Goal: Task Accomplishment & Management: Manage account settings

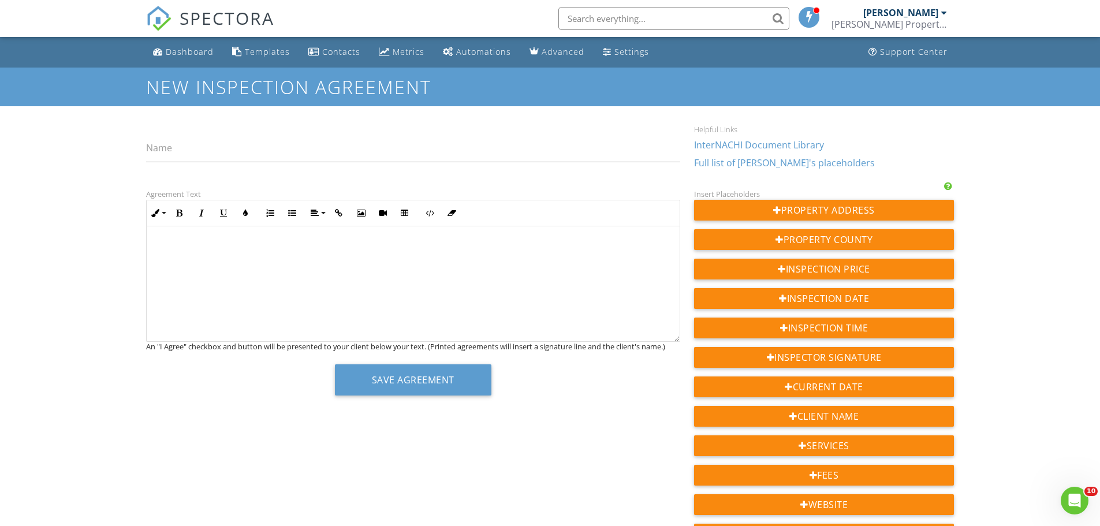
click at [254, 253] on p at bounding box center [413, 246] width 515 height 13
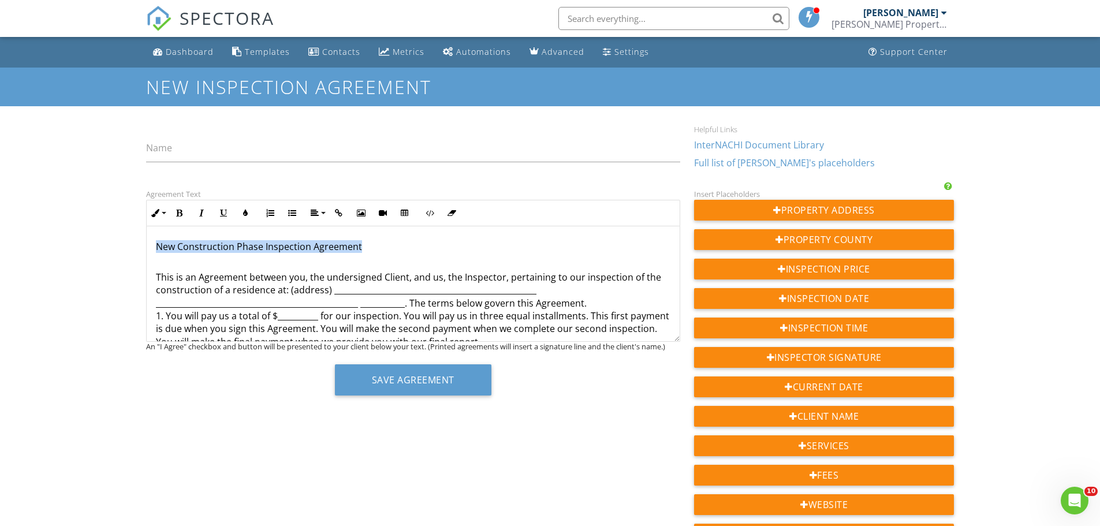
drag, startPoint x: 362, startPoint y: 247, endPoint x: 150, endPoint y: 248, distance: 212.0
click at [163, 152] on label "Name" at bounding box center [159, 148] width 26 height 13
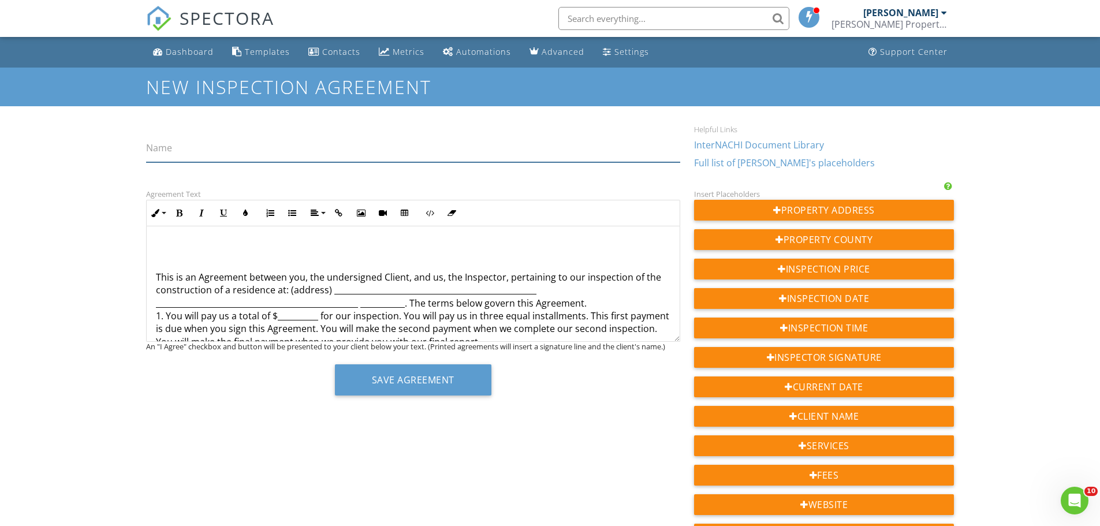
click at [163, 152] on input "Name" at bounding box center [413, 148] width 534 height 28
paste input "New Construction Phase Inspection Agreement"
type input "New Construction Phase Inspection Agreement"
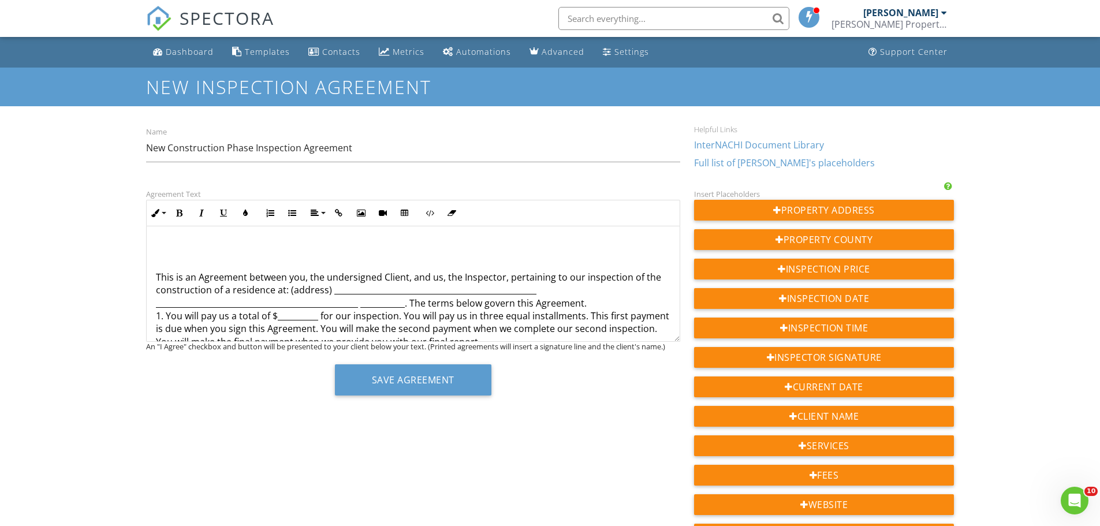
drag, startPoint x: 533, startPoint y: 293, endPoint x: 332, endPoint y: 292, distance: 201.0
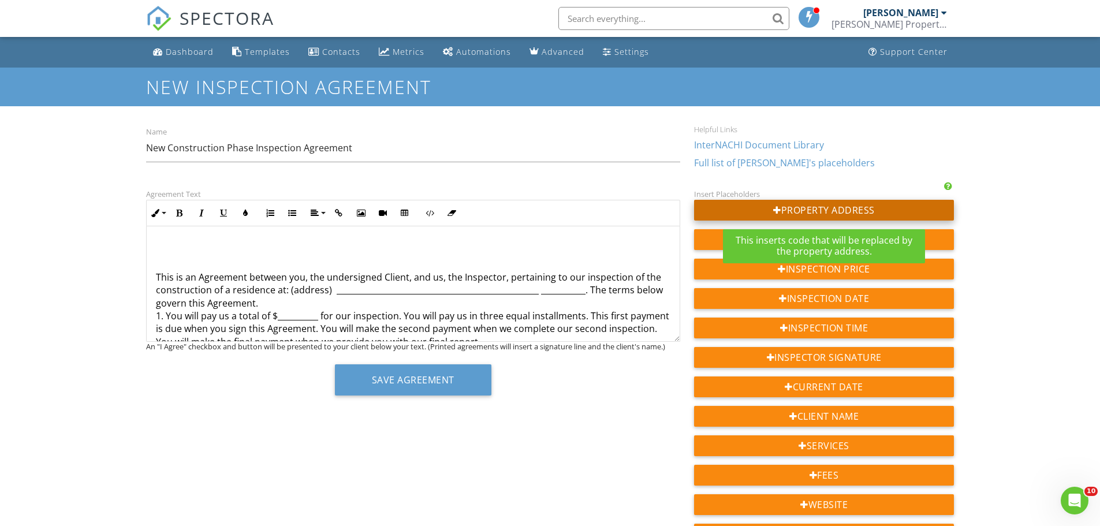
click at [811, 207] on div "Property Address" at bounding box center [824, 210] width 261 height 21
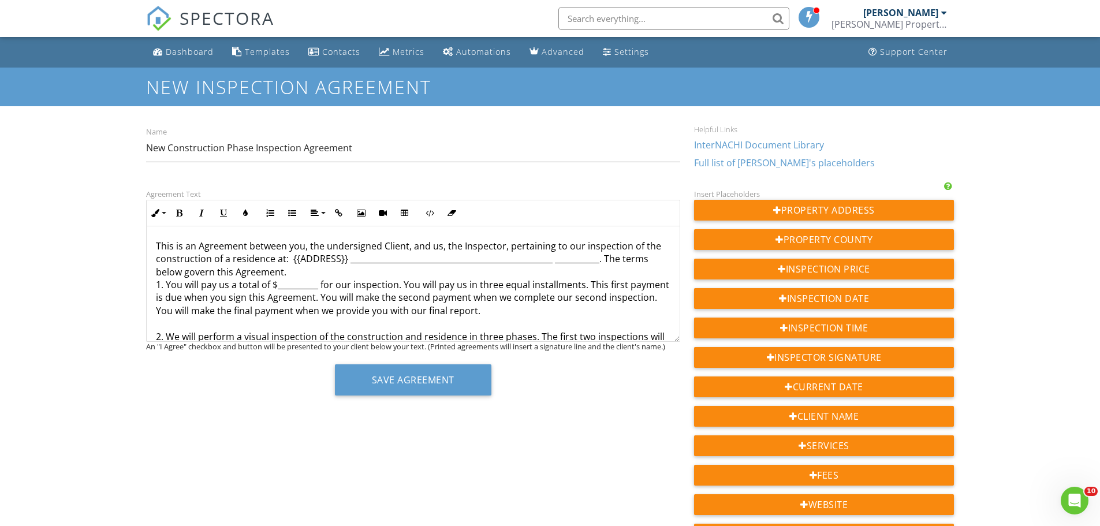
scroll to position [58, 0]
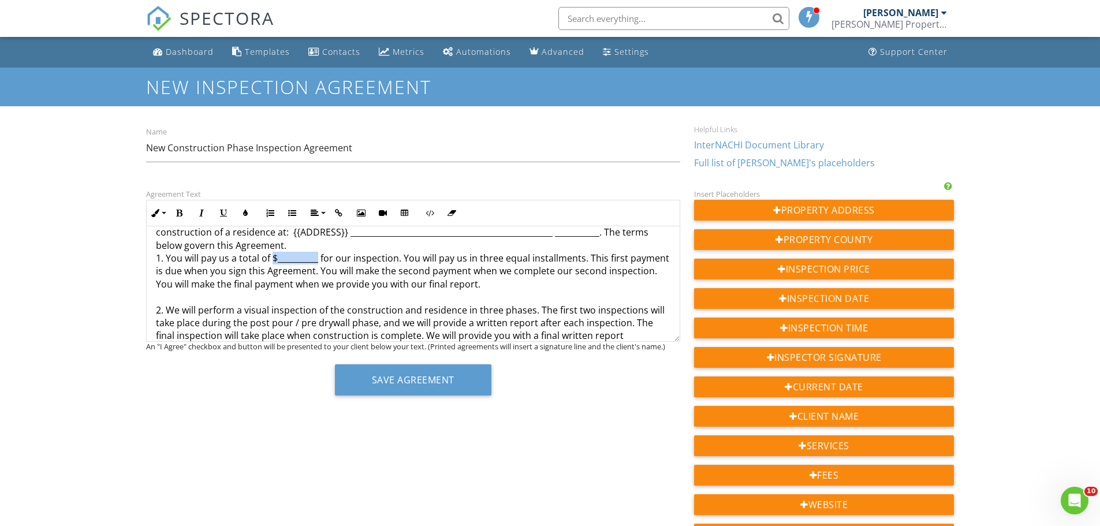
drag, startPoint x: 318, startPoint y: 260, endPoint x: 273, endPoint y: 258, distance: 45.7
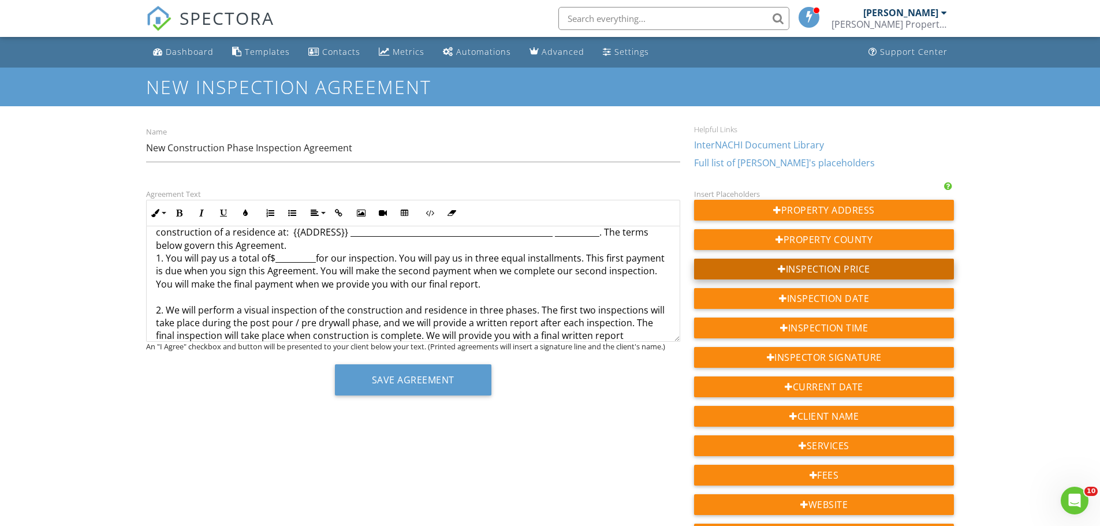
click at [844, 271] on div "Inspection Price" at bounding box center [824, 269] width 261 height 21
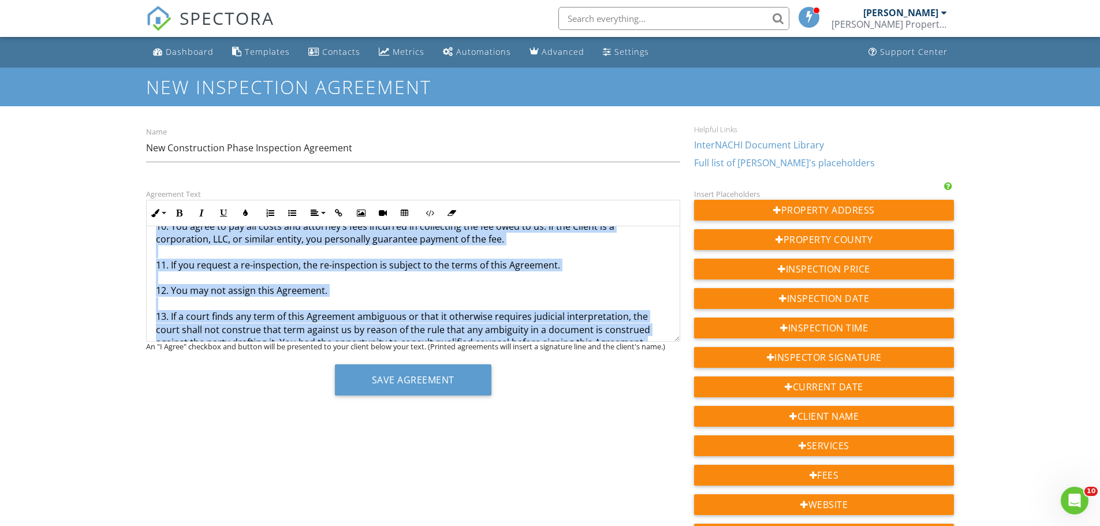
scroll to position [926, 0]
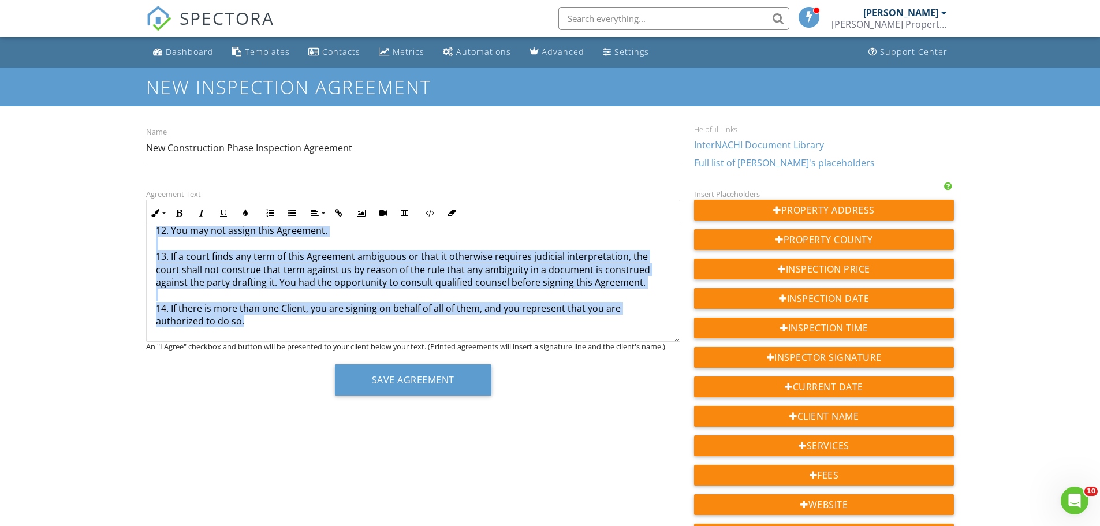
drag, startPoint x: 155, startPoint y: 275, endPoint x: 386, endPoint y: 341, distance: 240.8
copy p "This is an Agreement between you, the undersigned Client, and us, the Inspector…"
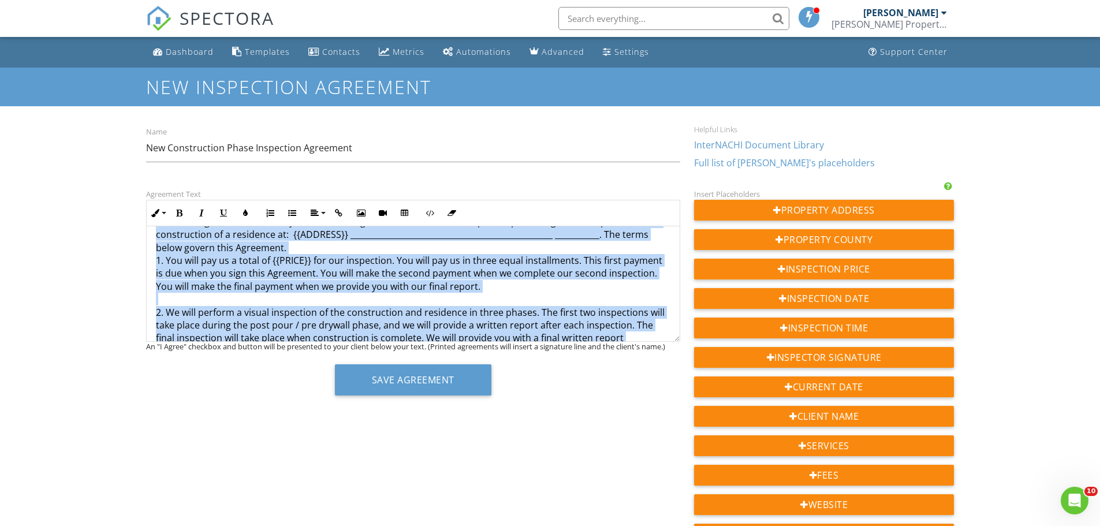
scroll to position [0, 0]
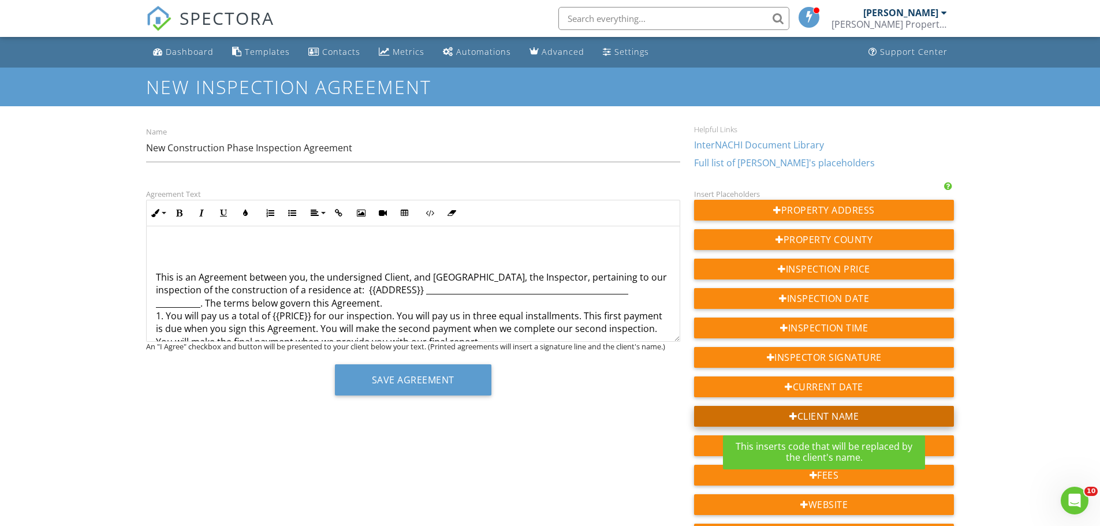
click at [821, 422] on div "Client Name" at bounding box center [824, 416] width 261 height 21
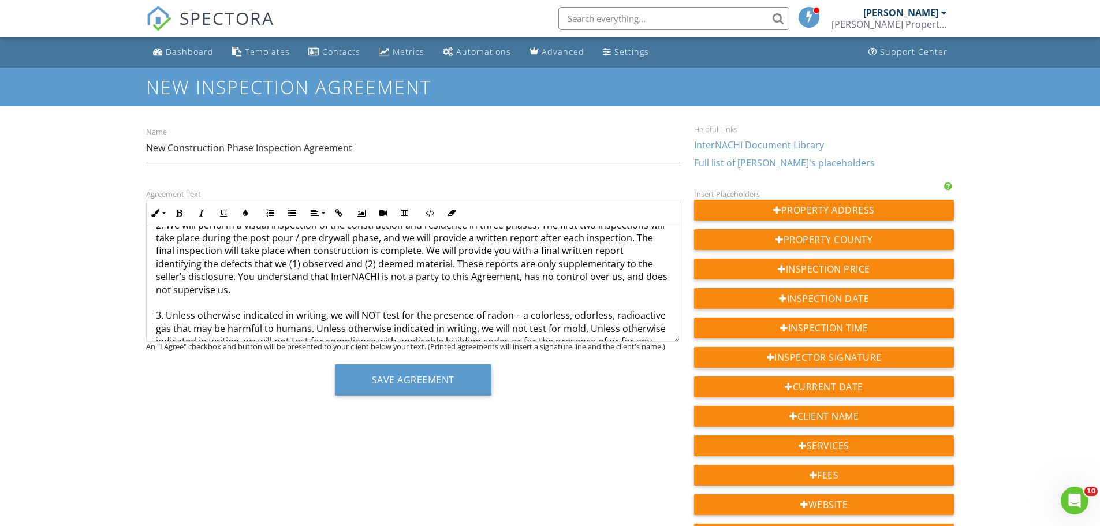
scroll to position [173, 0]
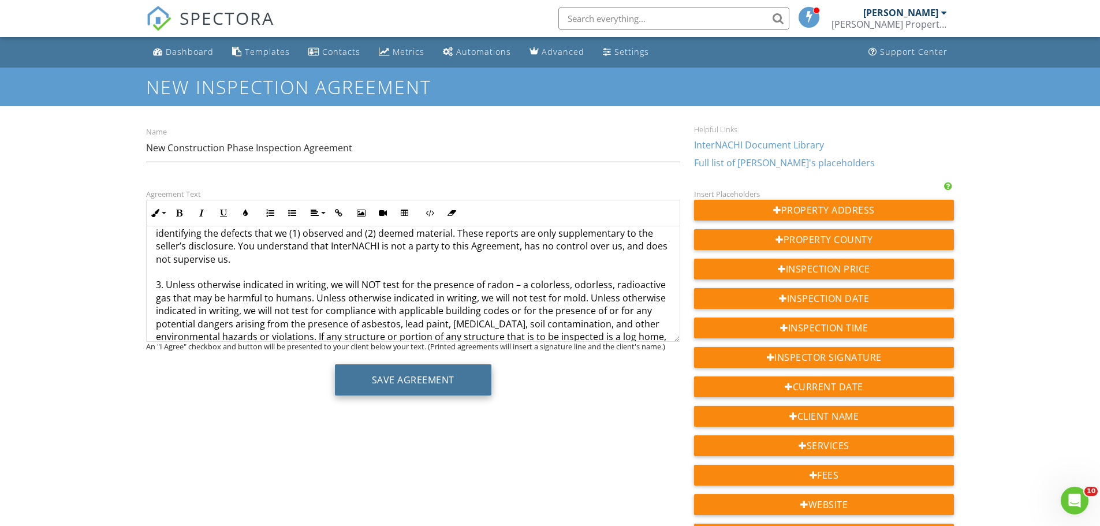
click at [429, 384] on button "Save Agreement" at bounding box center [413, 379] width 157 height 31
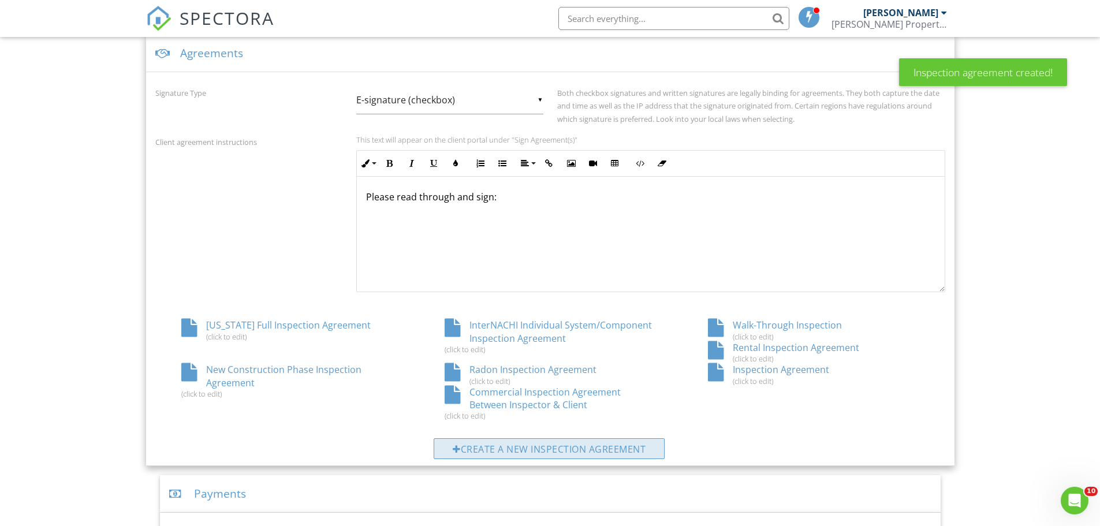
click at [557, 449] on div "Create a new inspection agreement" at bounding box center [549, 448] width 231 height 21
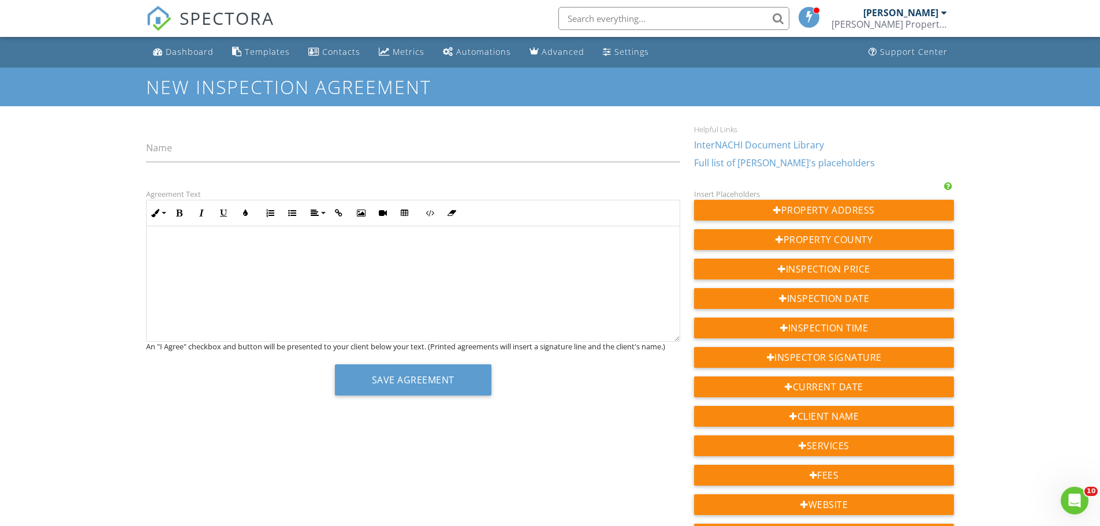
click at [200, 244] on p at bounding box center [413, 246] width 515 height 13
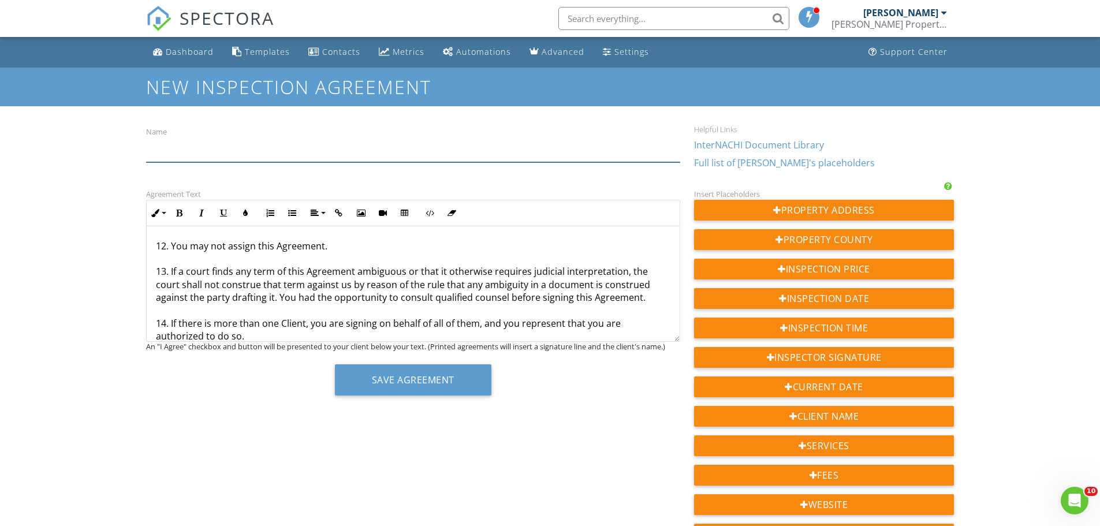
click at [177, 150] on input "Name" at bounding box center [413, 148] width 534 height 28
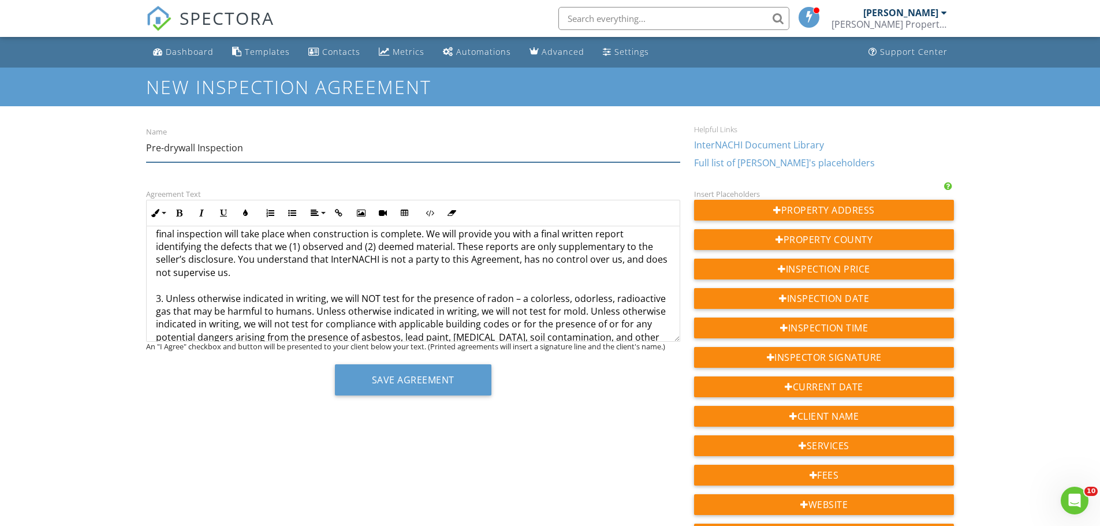
scroll to position [0, 0]
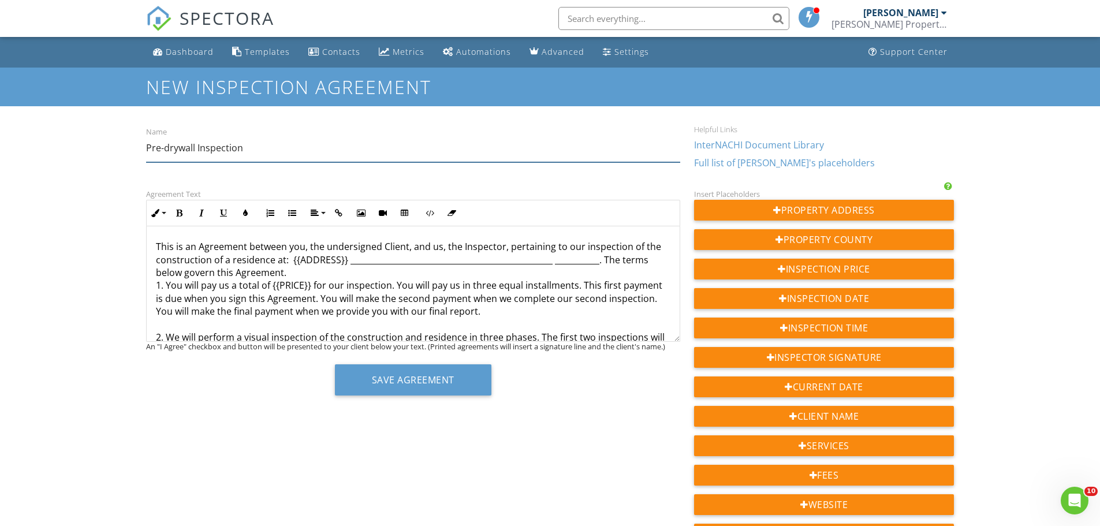
type input "Pre-drywall Inspection"
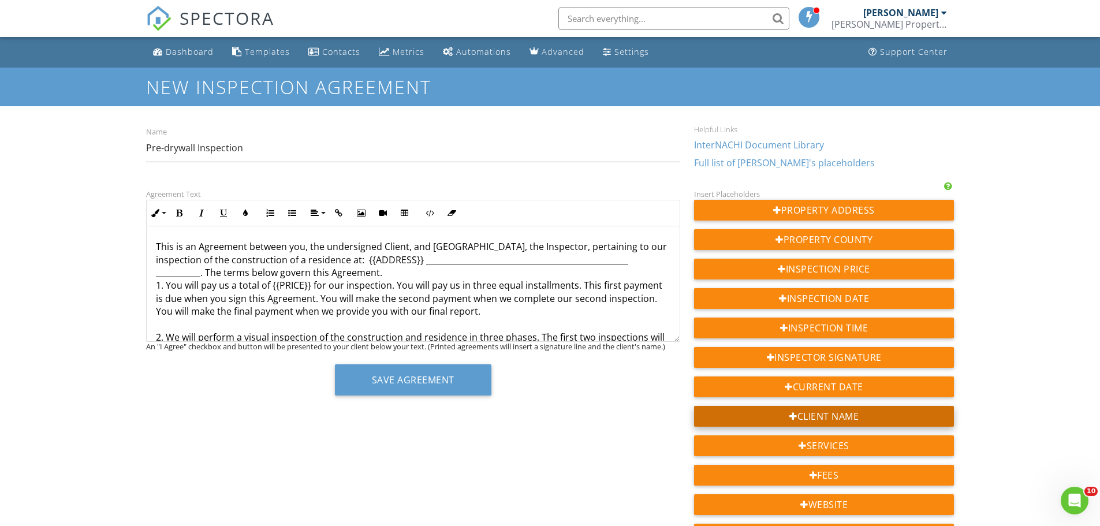
click at [839, 414] on div "Client Name" at bounding box center [824, 416] width 261 height 21
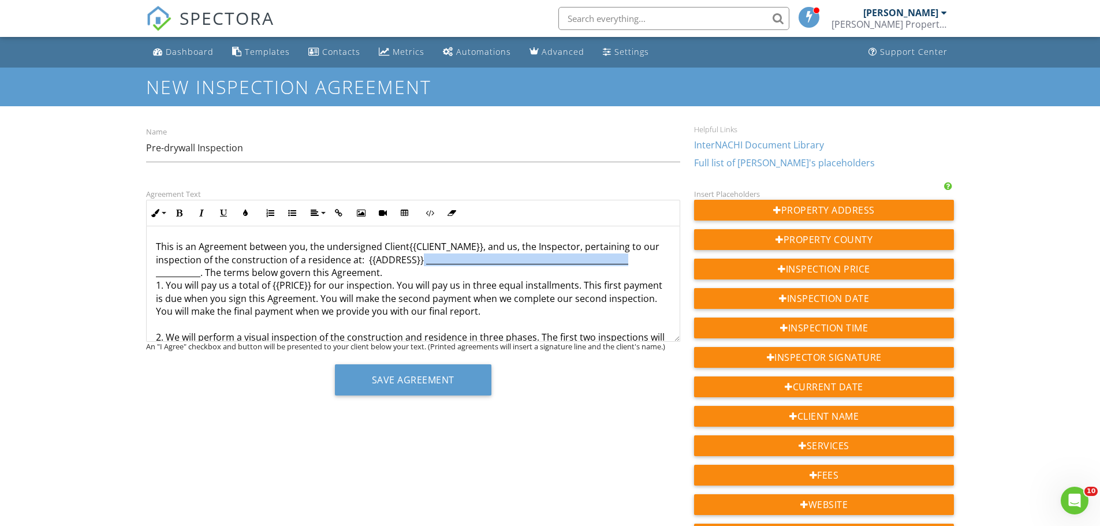
drag, startPoint x: 420, startPoint y: 263, endPoint x: 625, endPoint y: 266, distance: 205.1
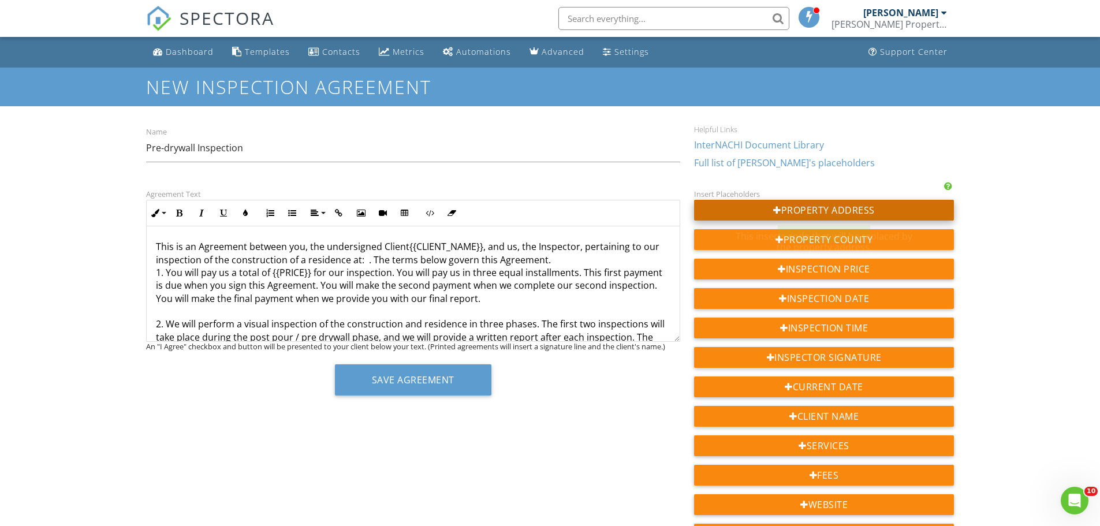
click at [805, 210] on div "Property Address" at bounding box center [824, 210] width 261 height 21
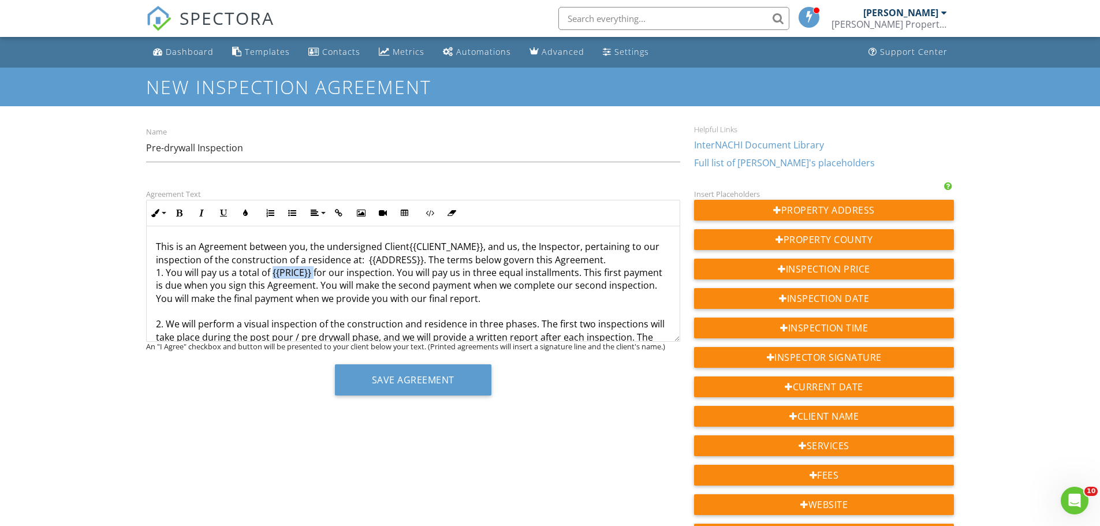
drag, startPoint x: 312, startPoint y: 273, endPoint x: 273, endPoint y: 273, distance: 39.9
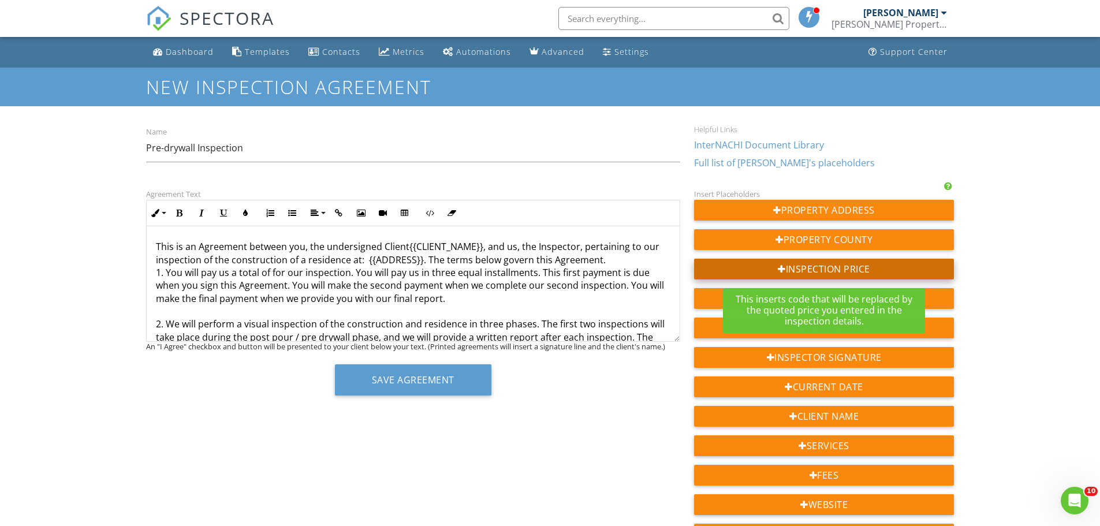
click at [842, 270] on div "Inspection Price" at bounding box center [824, 269] width 261 height 21
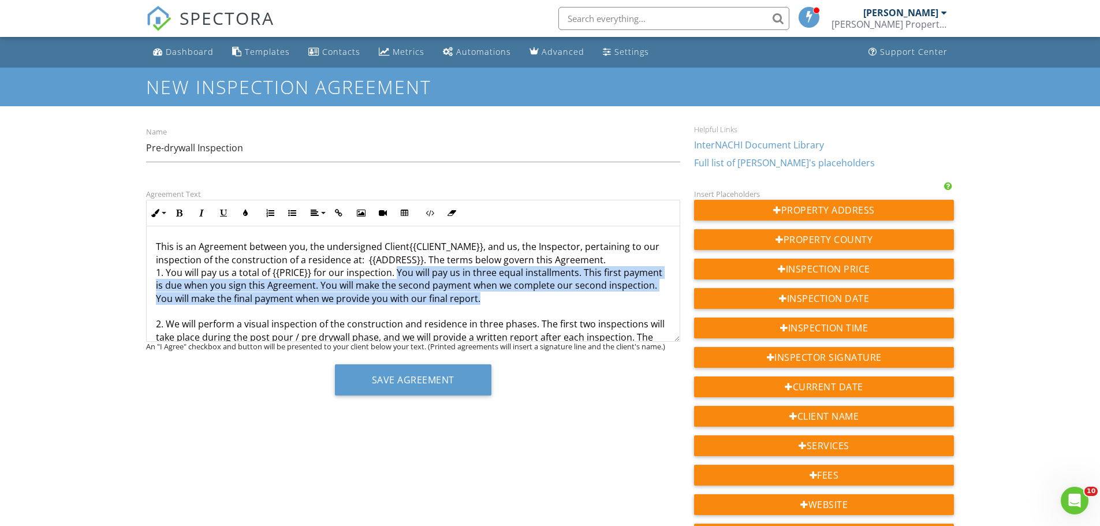
drag, startPoint x: 395, startPoint y: 273, endPoint x: 540, endPoint y: 298, distance: 147.2
copy p "You will pay us in three equal installments. This first payment is due when you…"
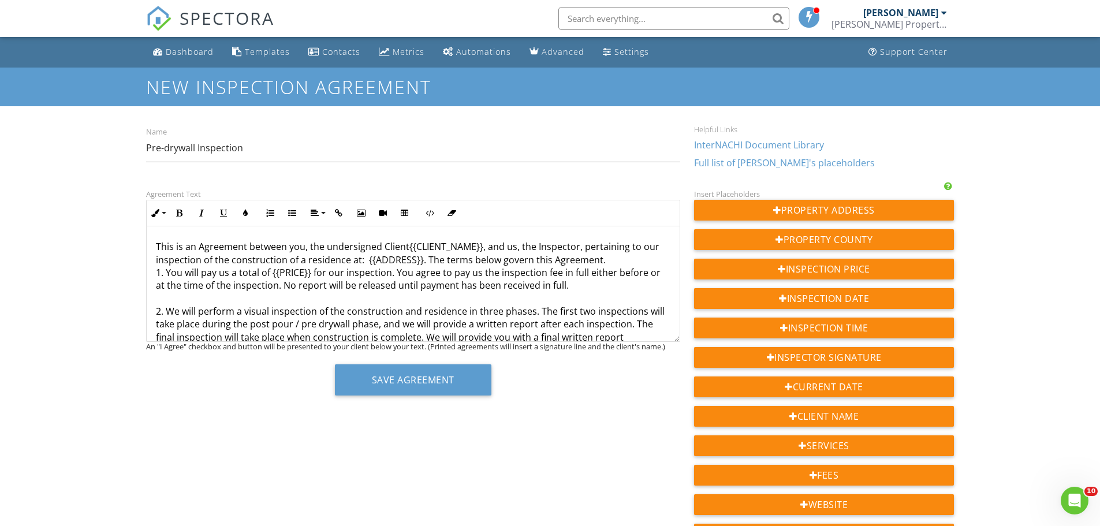
scroll to position [58, 0]
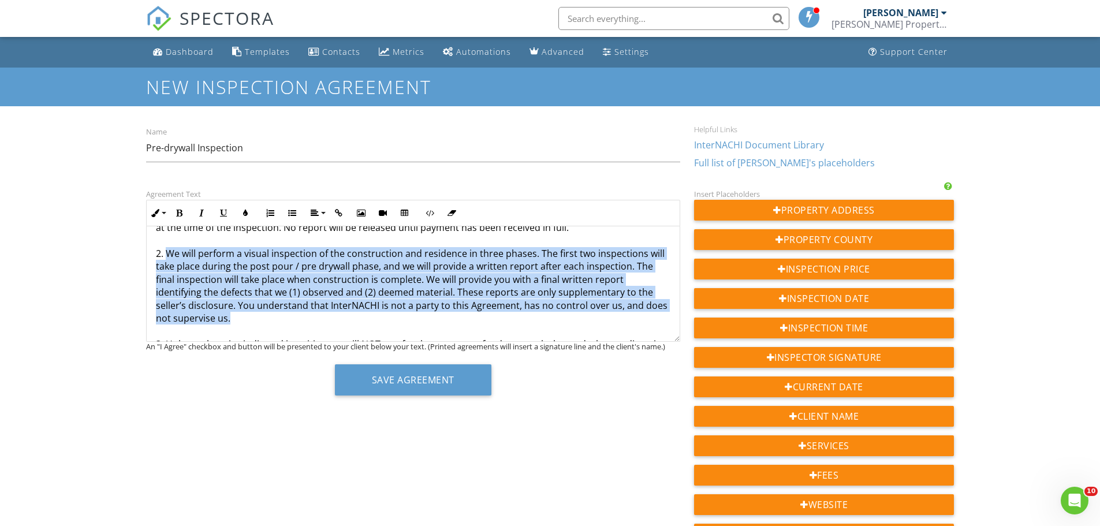
drag, startPoint x: 166, startPoint y: 250, endPoint x: 269, endPoint y: 319, distance: 123.5
copy p "We will perform a visual inspection of the construction and residence in three …"
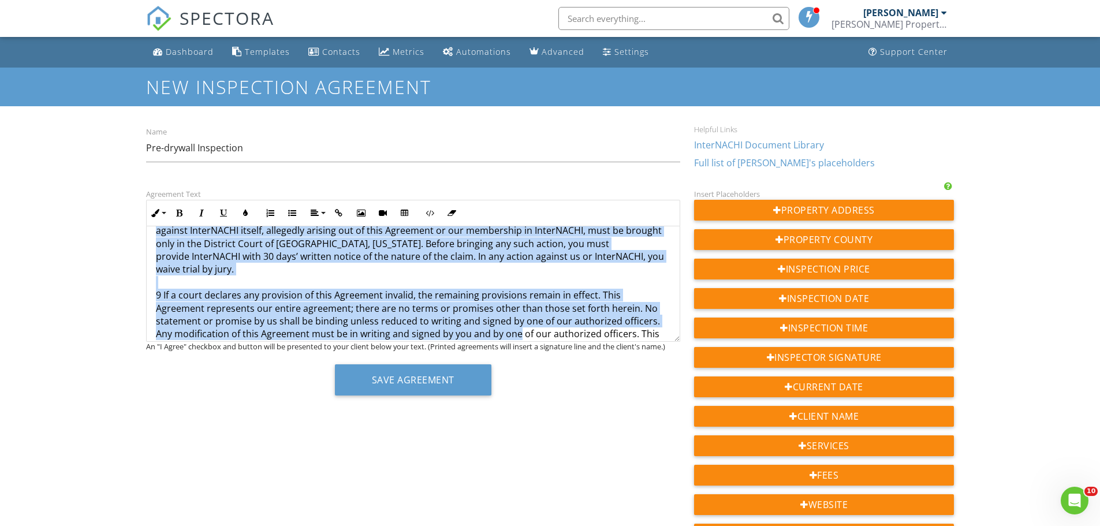
scroll to position [672, 0]
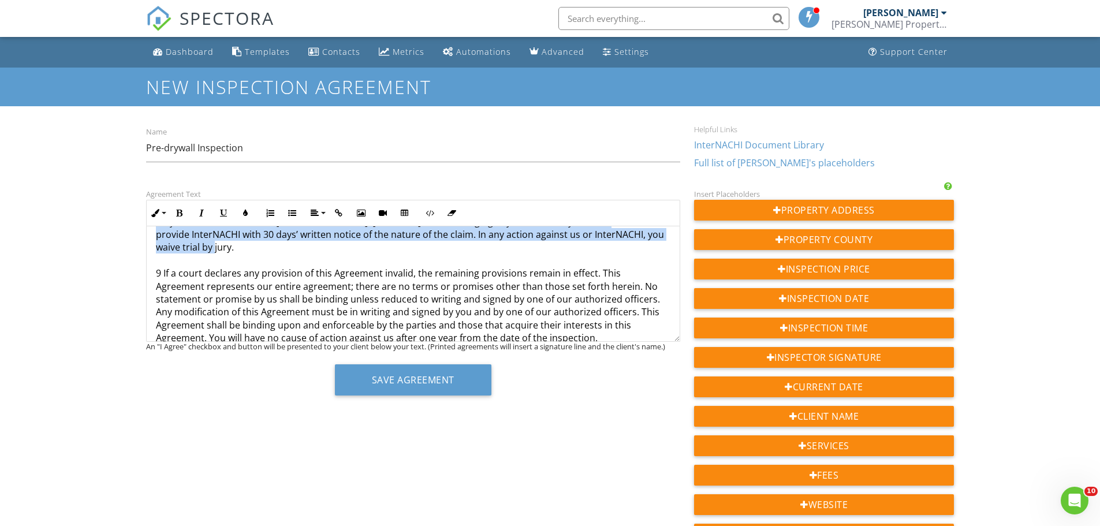
drag, startPoint x: 449, startPoint y: 288, endPoint x: 494, endPoint y: 245, distance: 62.5
click at [494, 245] on p "This is an Agreement between you, the undersigned Client{{CLIENT_NAME}}, and us…" at bounding box center [413, 47] width 515 height 957
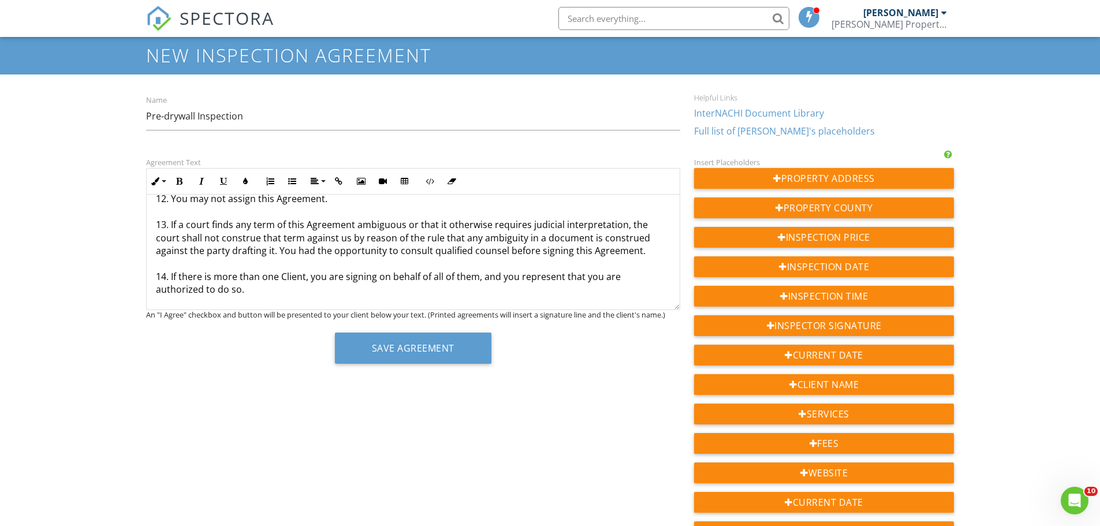
scroll to position [58, 0]
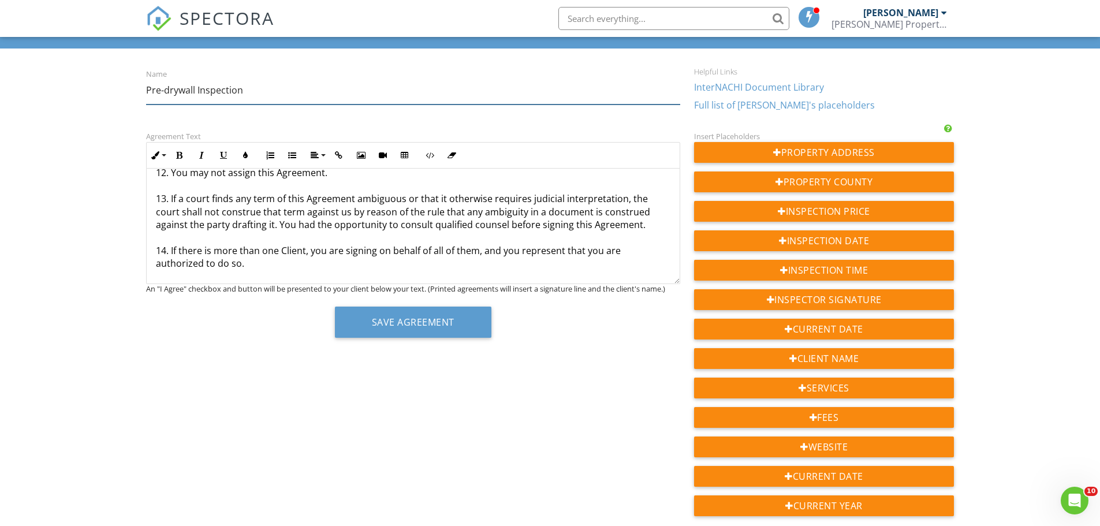
click at [294, 95] on input "Pre-drywall Inspection" at bounding box center [413, 90] width 534 height 28
type input "Pre-drywall Inspection Agreement"
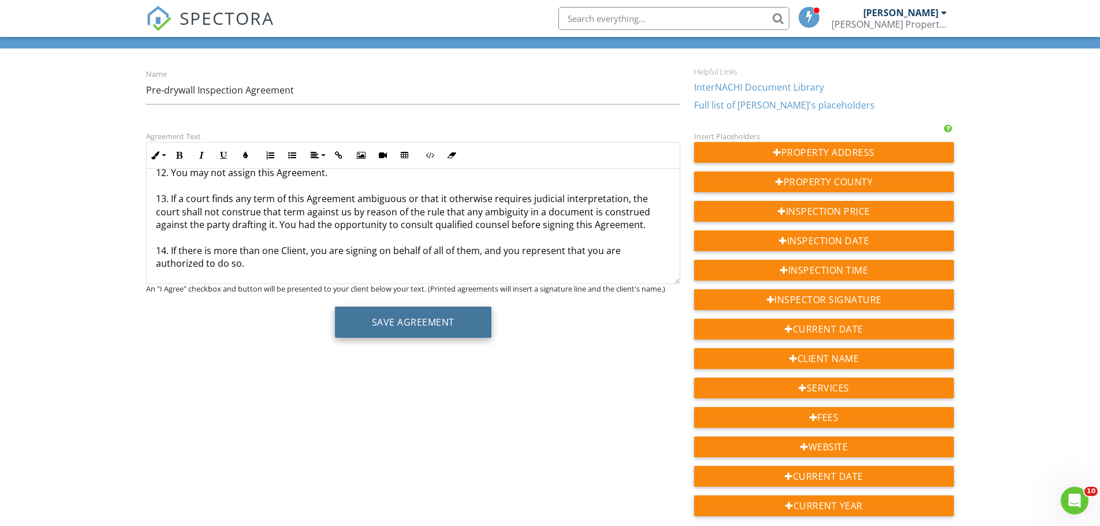
click at [403, 317] on button "Save Agreement" at bounding box center [413, 322] width 157 height 31
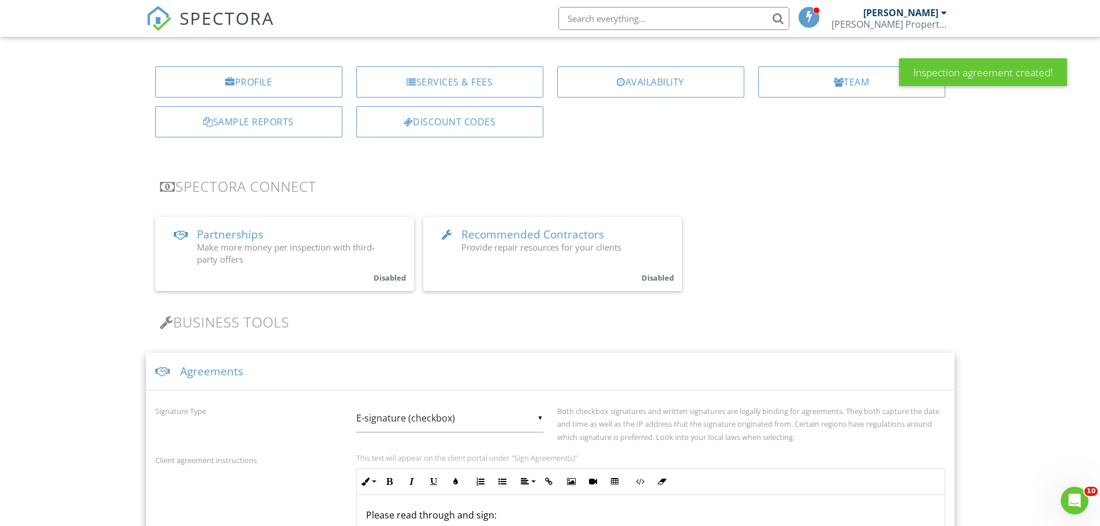
scroll to position [83, 0]
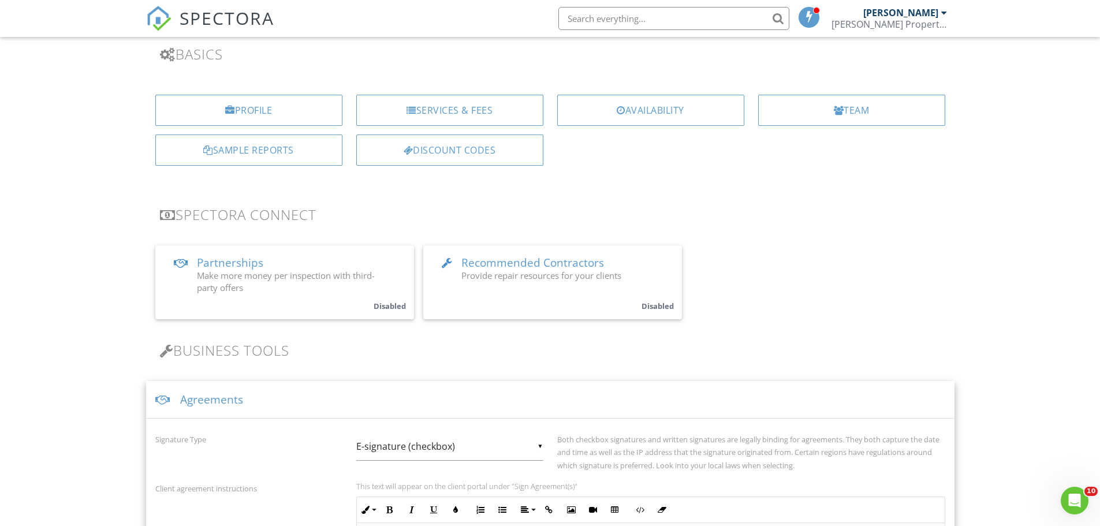
click at [158, 14] on img at bounding box center [158, 18] width 25 height 25
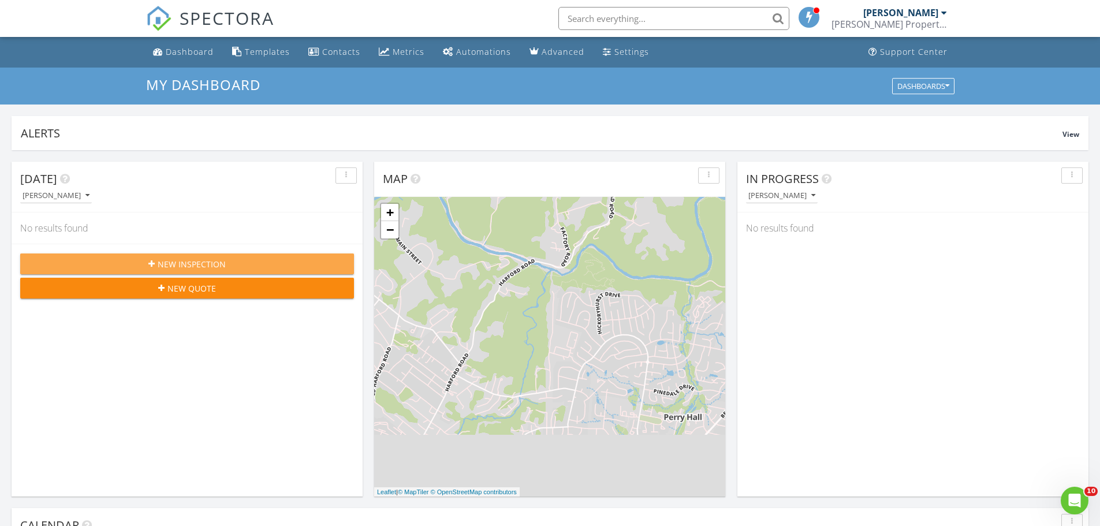
click at [199, 261] on span "New Inspection" at bounding box center [192, 264] width 68 height 12
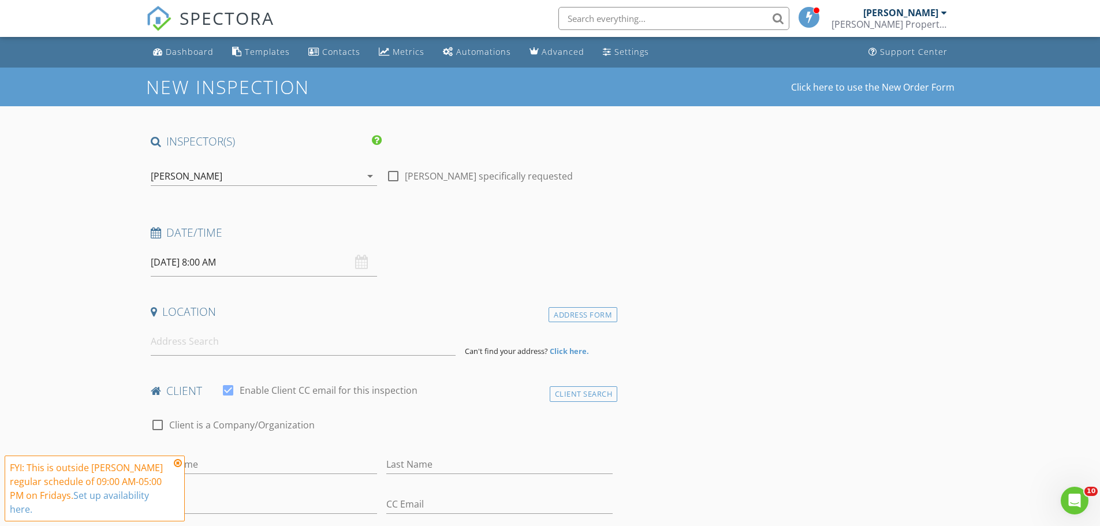
click at [222, 265] on input "[DATE] 8:00 AM" at bounding box center [264, 262] width 226 height 28
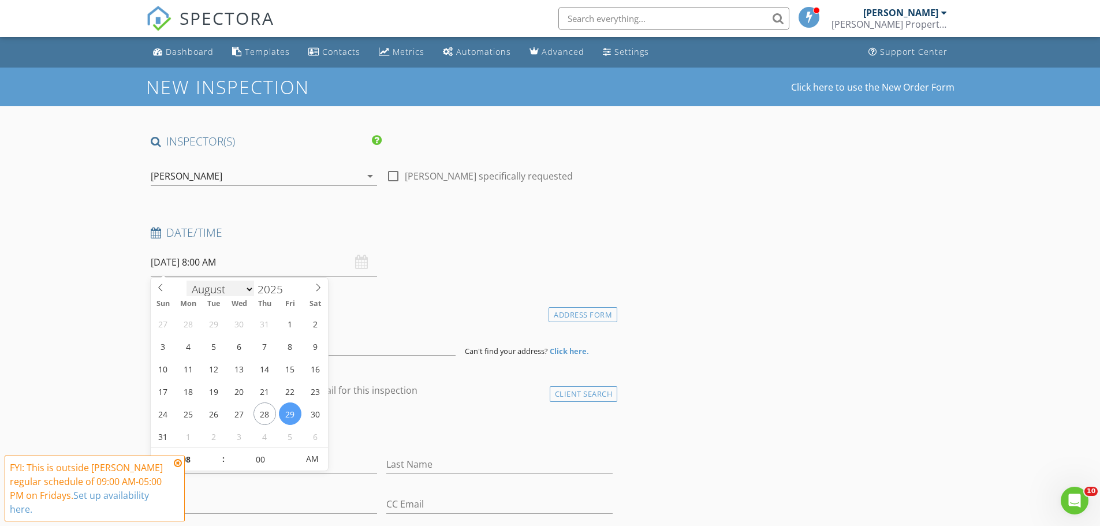
click at [252, 288] on select "January February March April May June July August September October November De…" at bounding box center [221, 289] width 68 height 17
select select "8"
click at [187, 279] on select "January February March April May June July August September October November De…" at bounding box center [221, 287] width 68 height 17
type input "09/10/2025 8:00 AM"
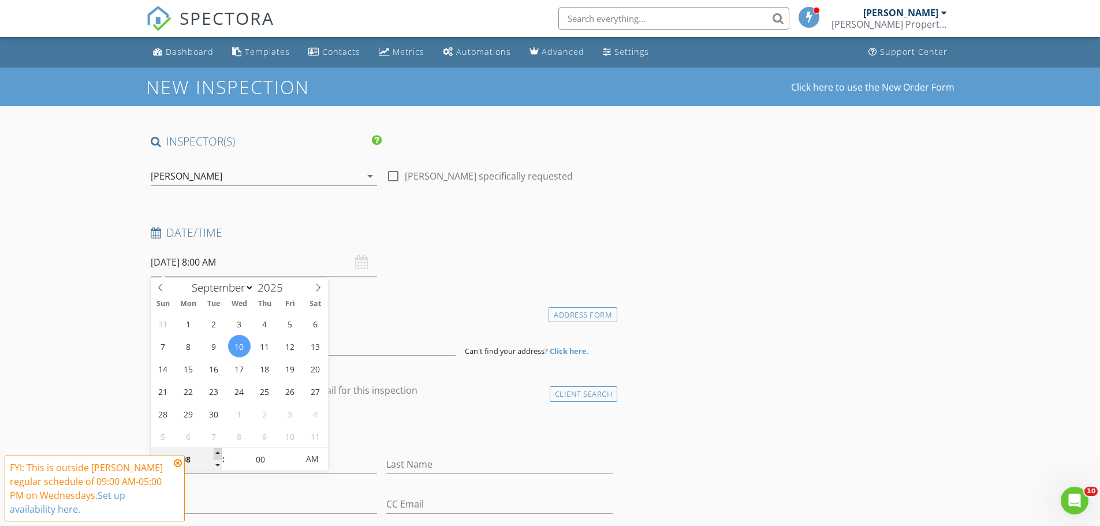
type input "09"
type input "09/10/2025 9:00 AM"
click at [215, 454] on span at bounding box center [218, 454] width 8 height 12
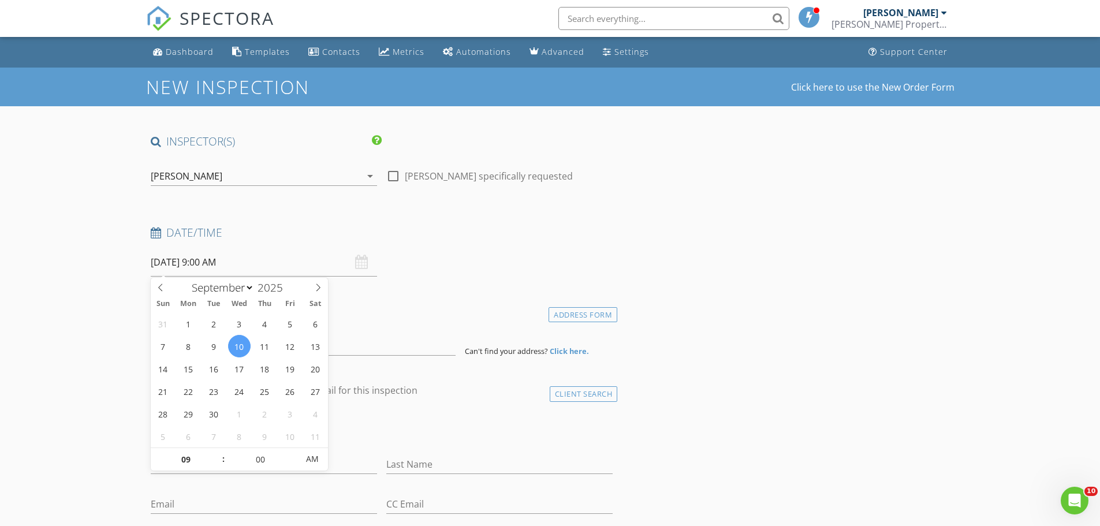
click at [421, 269] on div "Date/Time 09/10/2025 9:00 AM" at bounding box center [382, 250] width 472 height 51
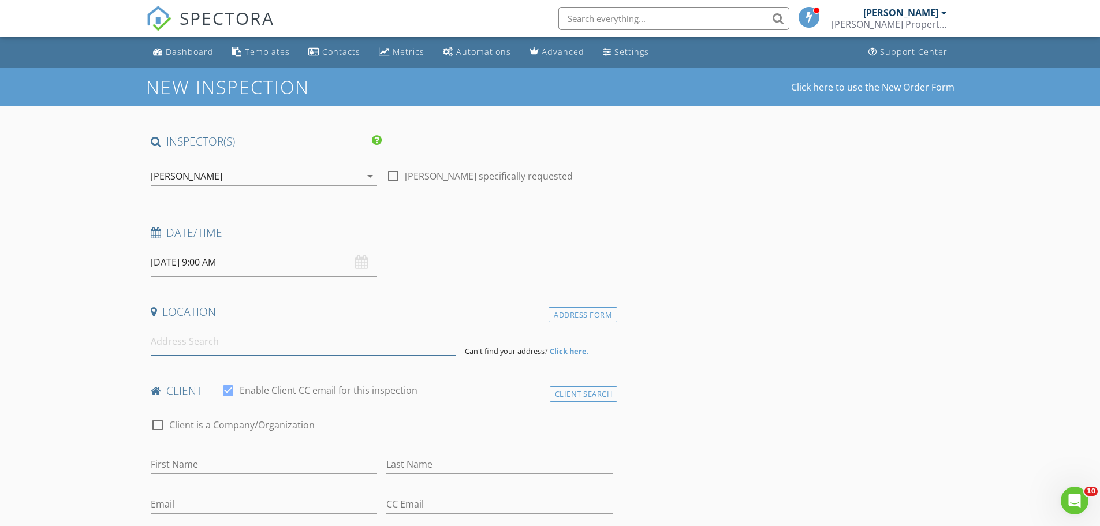
click at [240, 345] on input at bounding box center [303, 342] width 305 height 28
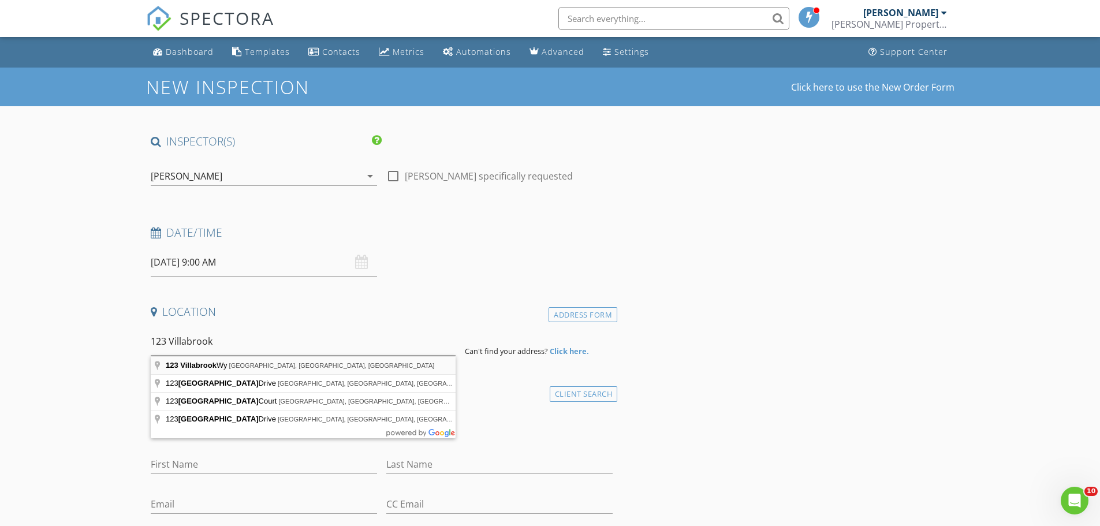
type input "123 Villabrook Wy, Baltimore, MD, USA"
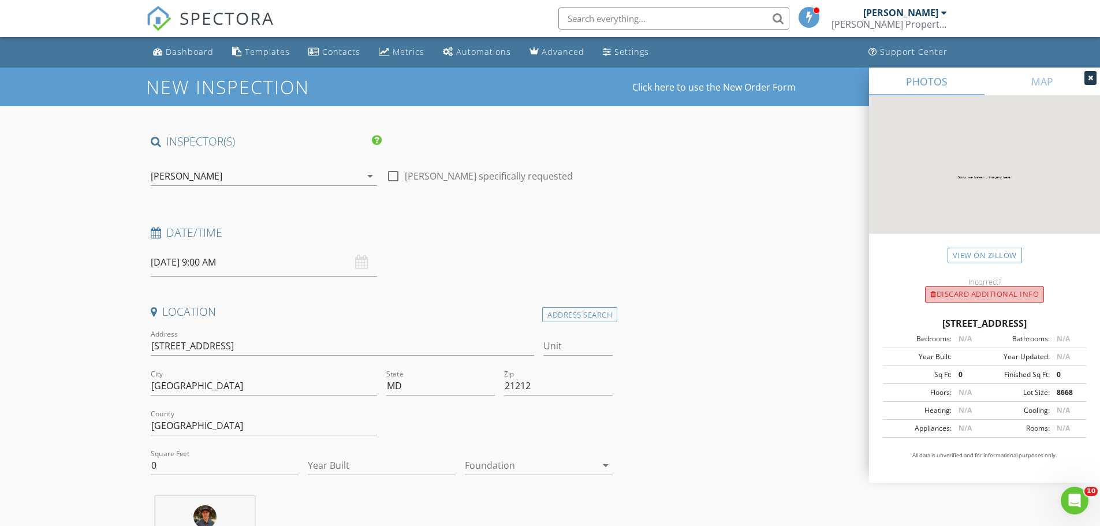
click at [1033, 294] on div "Discard Additional info" at bounding box center [984, 294] width 119 height 16
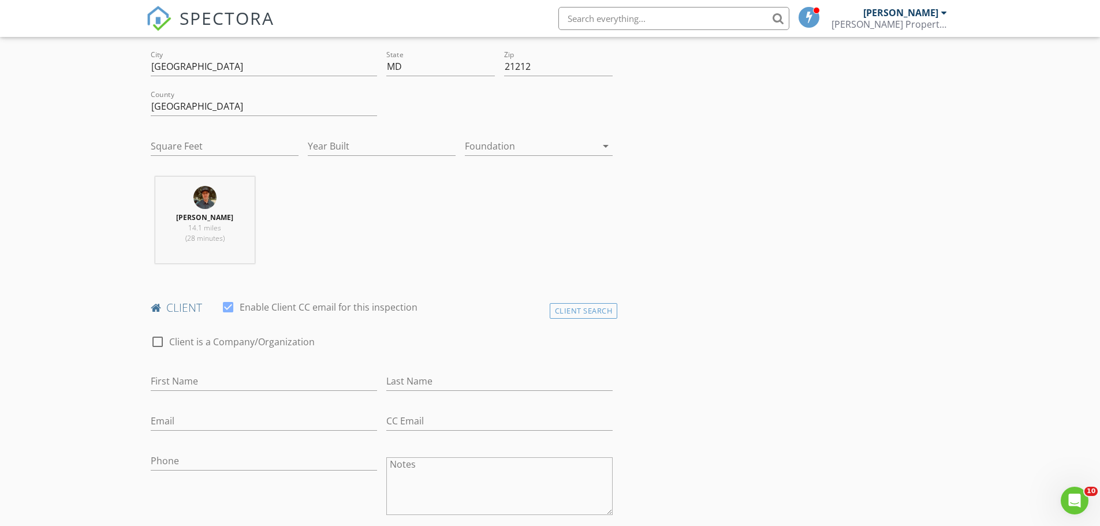
scroll to position [347, 0]
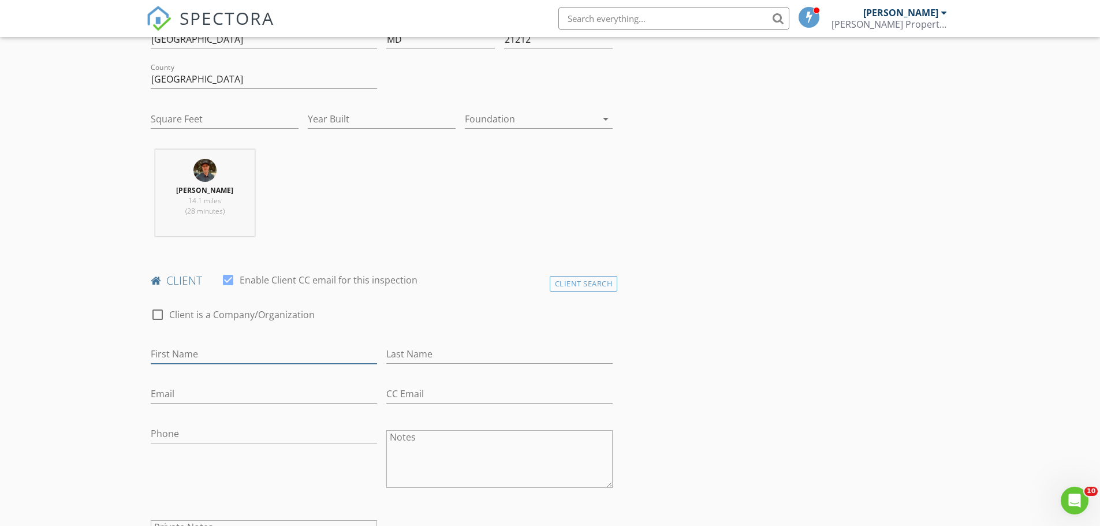
click at [240, 355] on input "First Name" at bounding box center [264, 354] width 226 height 19
type input "Will"
type input "Benassi"
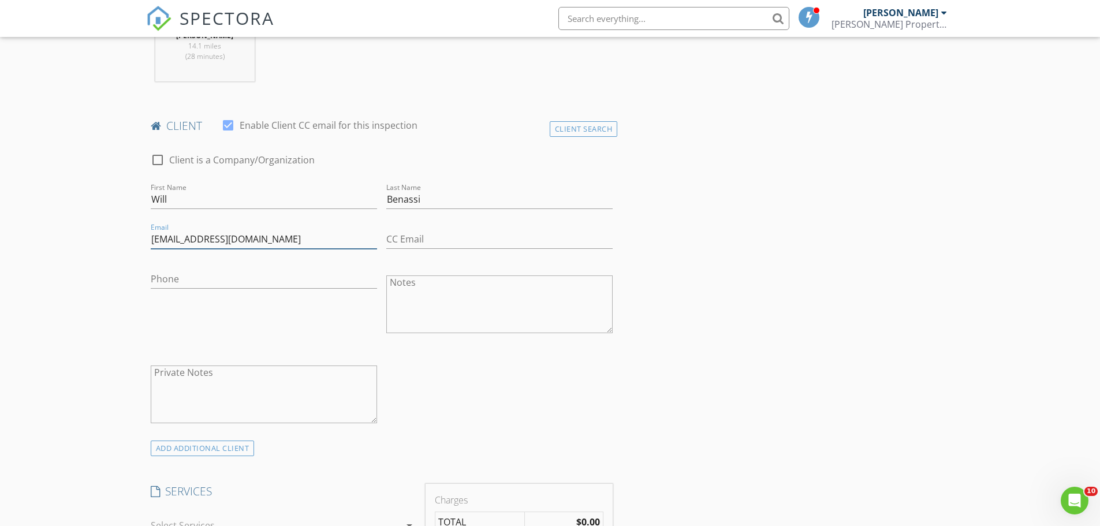
scroll to position [520, 0]
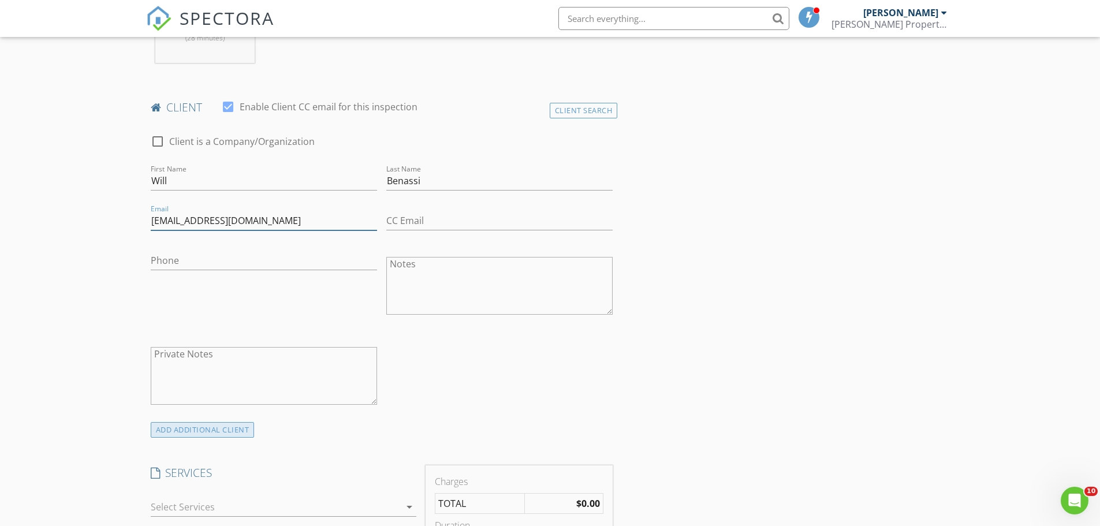
type input "willbenassi5@gmail.com"
click at [215, 429] on div "ADD ADDITIONAL client" at bounding box center [203, 430] width 104 height 16
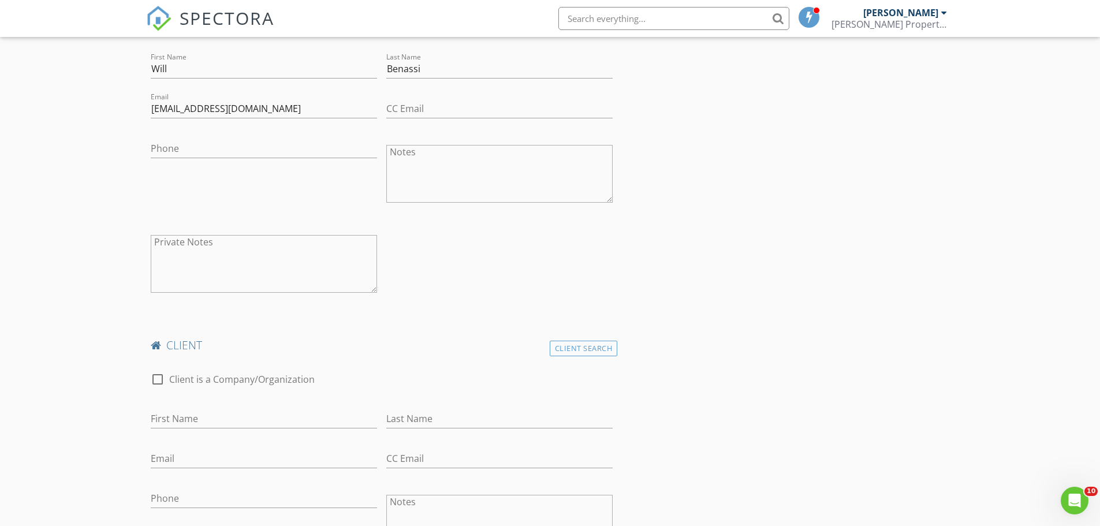
scroll to position [635, 0]
click at [215, 414] on input "First Name" at bounding box center [264, 415] width 226 height 19
type input "Pilar"
type input "Benassi"
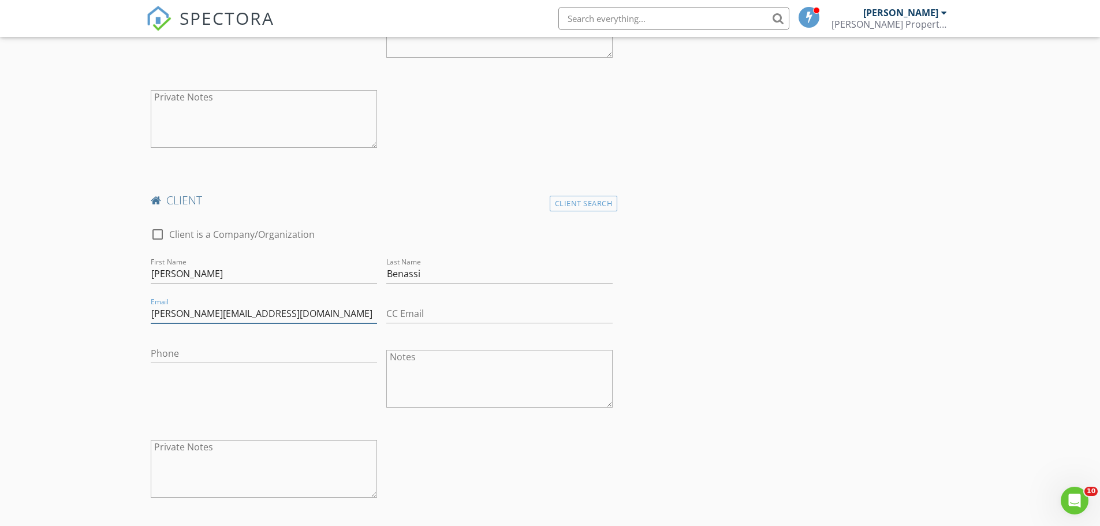
scroll to position [809, 0]
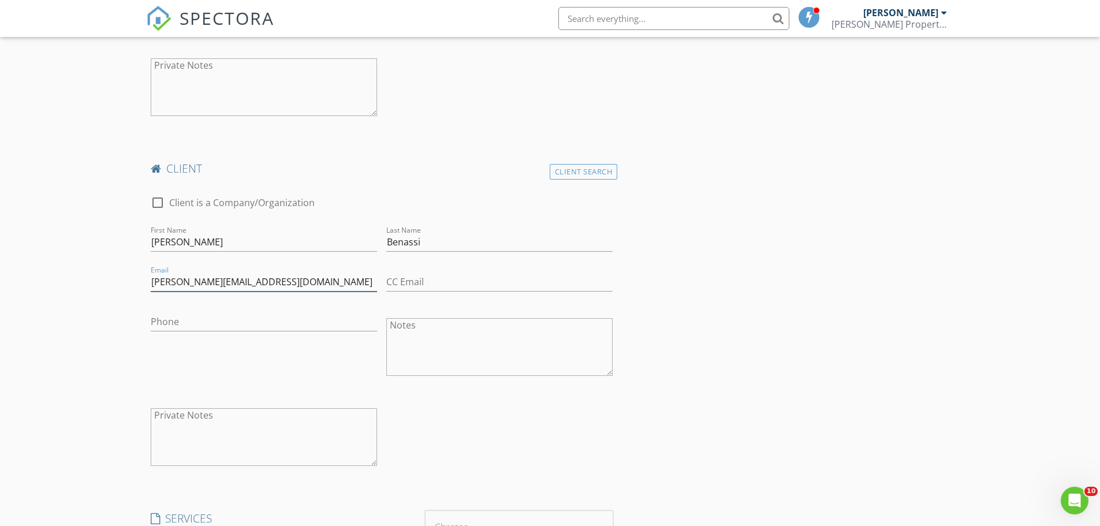
type input "pilar.benassi@verizon.net"
click at [210, 326] on input "Phone" at bounding box center [264, 321] width 226 height 19
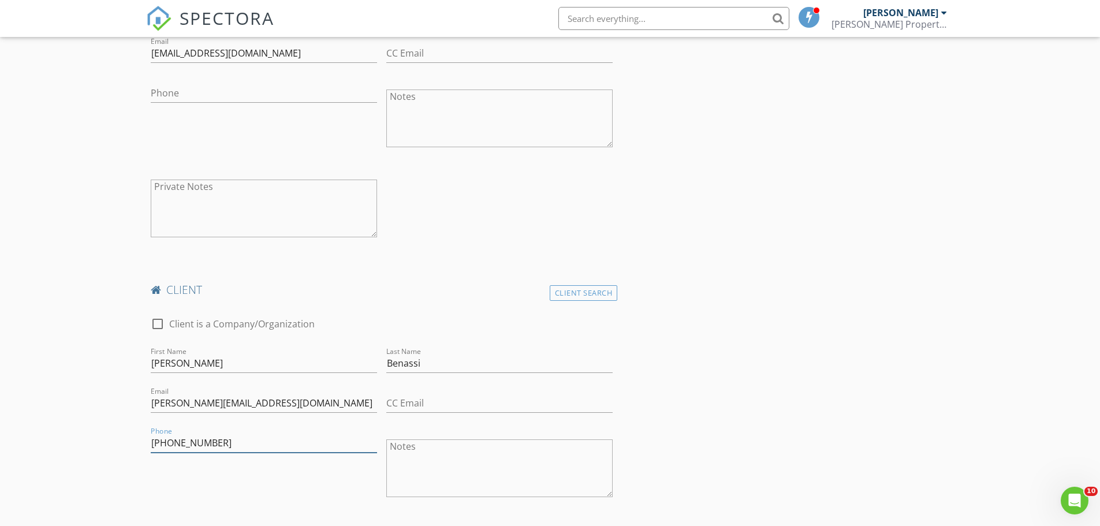
scroll to position [578, 0]
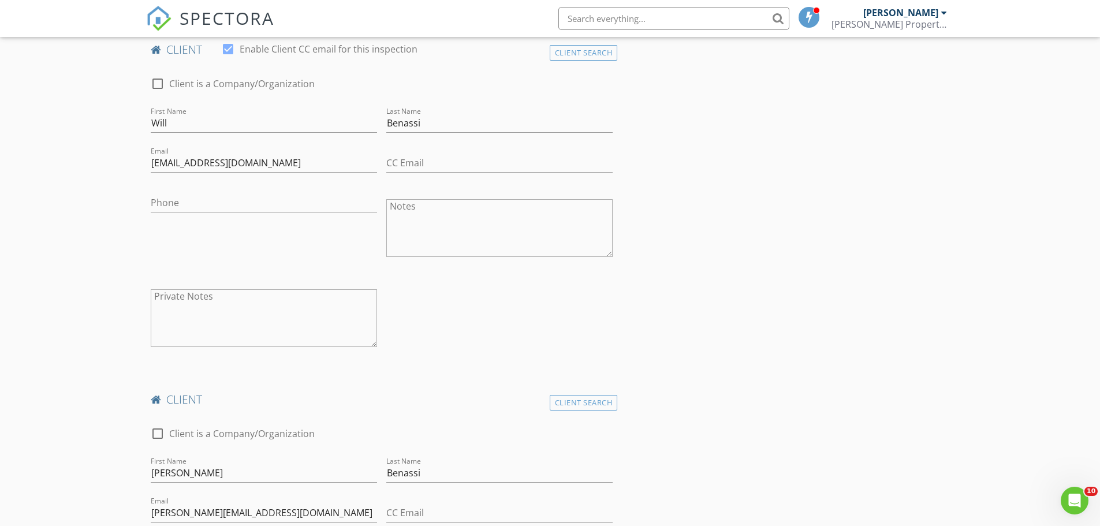
type input "443-691-2592"
click at [194, 201] on input "Phone" at bounding box center [264, 203] width 226 height 19
type input "443-676-9152"
click at [221, 328] on textarea "Private Notes" at bounding box center [264, 318] width 226 height 58
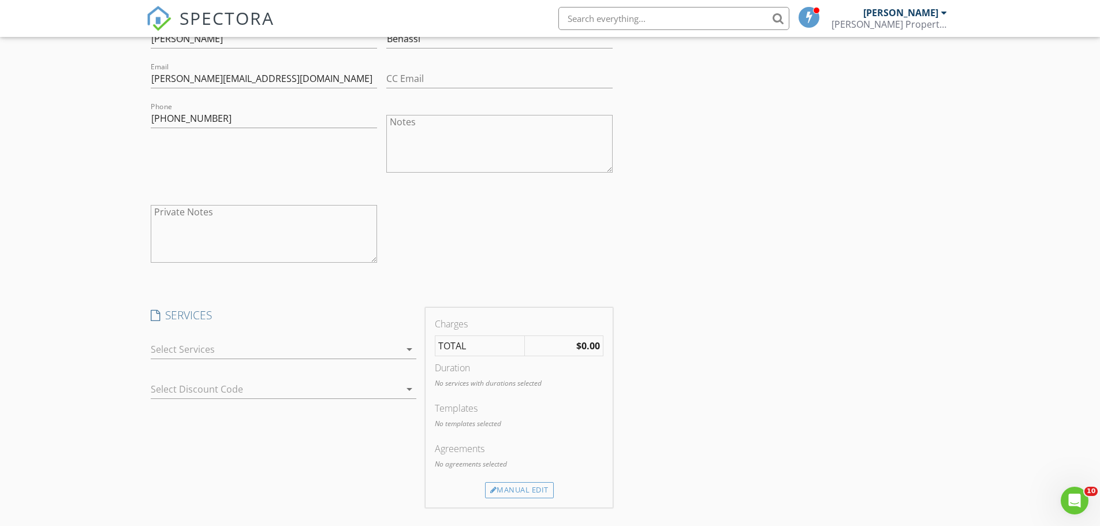
scroll to position [1040, 0]
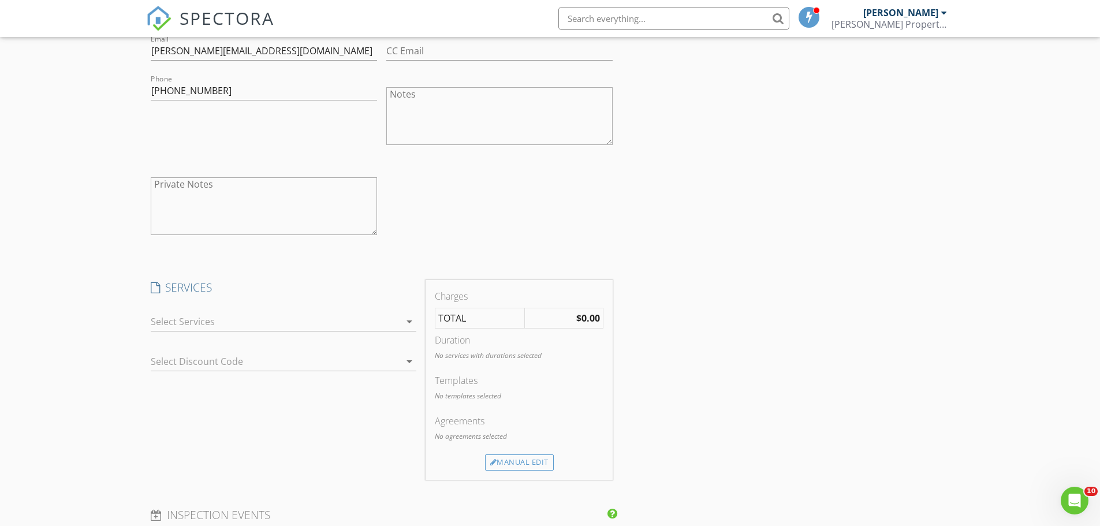
click at [207, 319] on div at bounding box center [276, 321] width 250 height 18
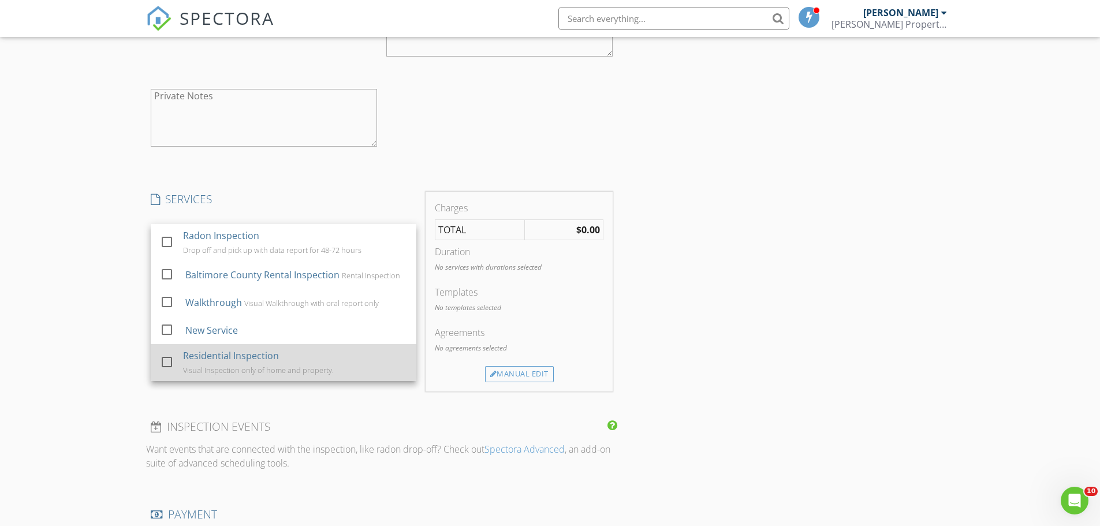
scroll to position [1155, 0]
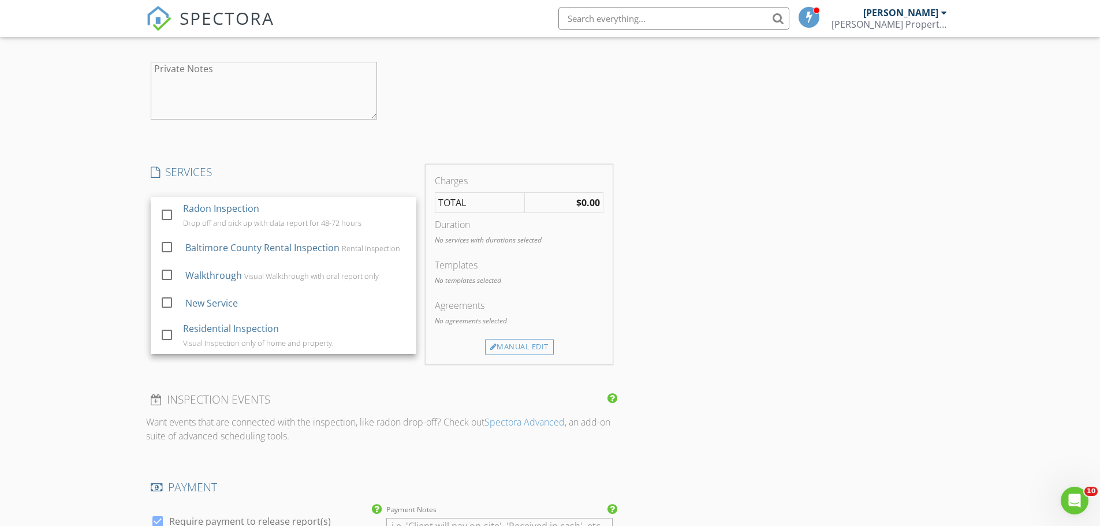
click at [254, 154] on div "INSPECTOR(S) check_box David Laflamme PRIMARY David Laflamme arrow_drop_down ch…" at bounding box center [382, 59] width 472 height 2161
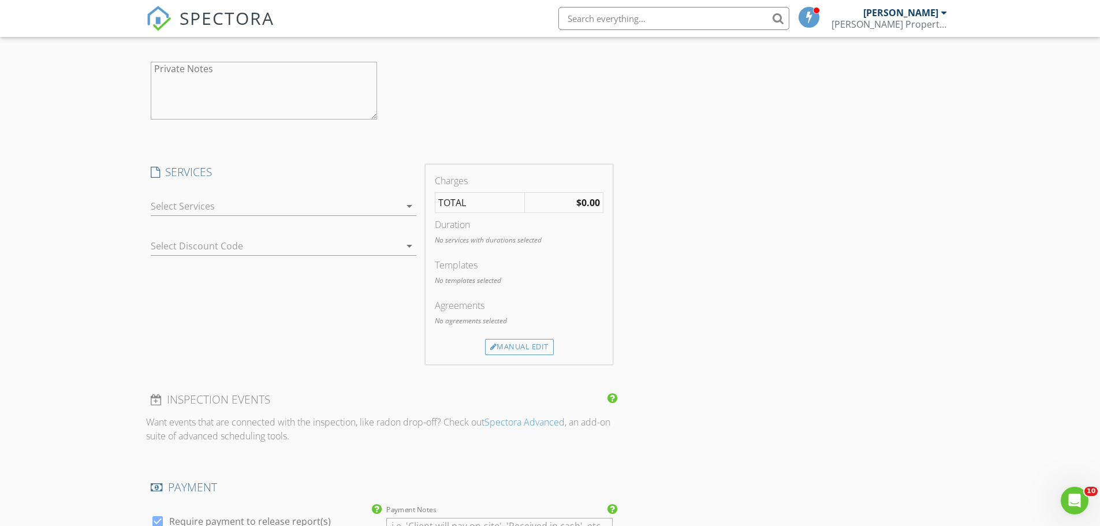
click at [412, 202] on icon "arrow_drop_down" at bounding box center [410, 206] width 14 height 14
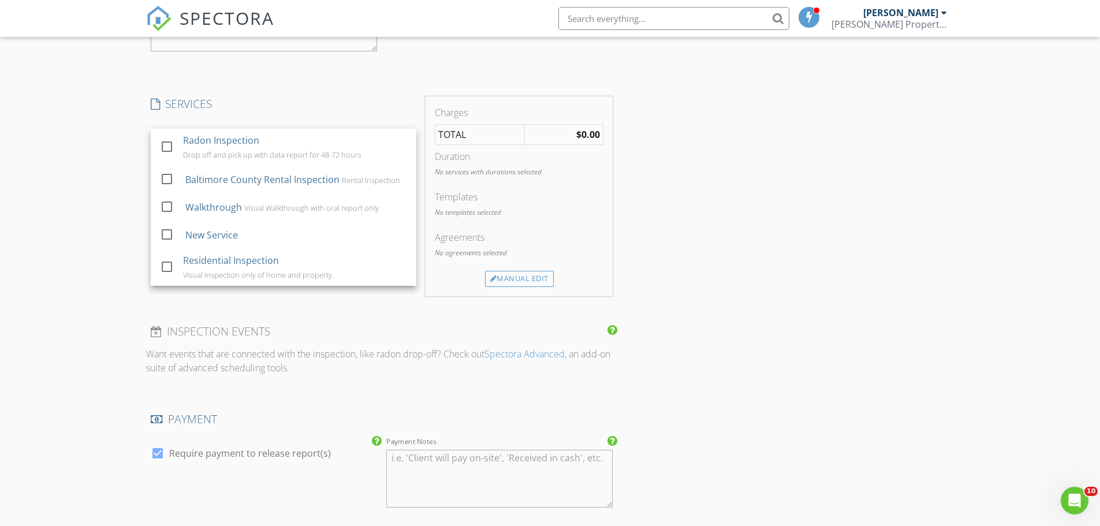
scroll to position [1213, 0]
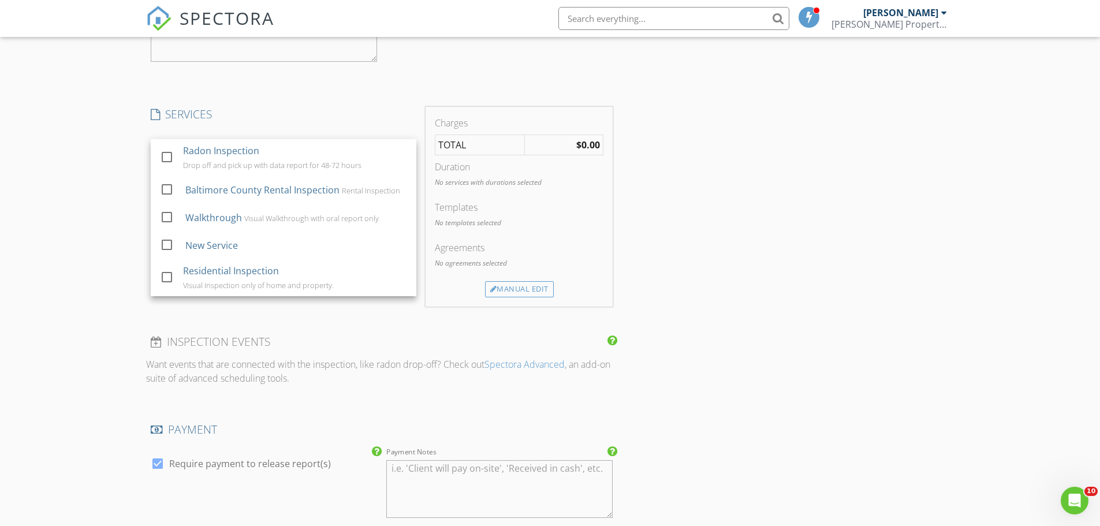
click at [113, 266] on div "New Inspection Click here to use the New Order Form INSPECTOR(S) check_box Davi…" at bounding box center [550, 16] width 1100 height 2323
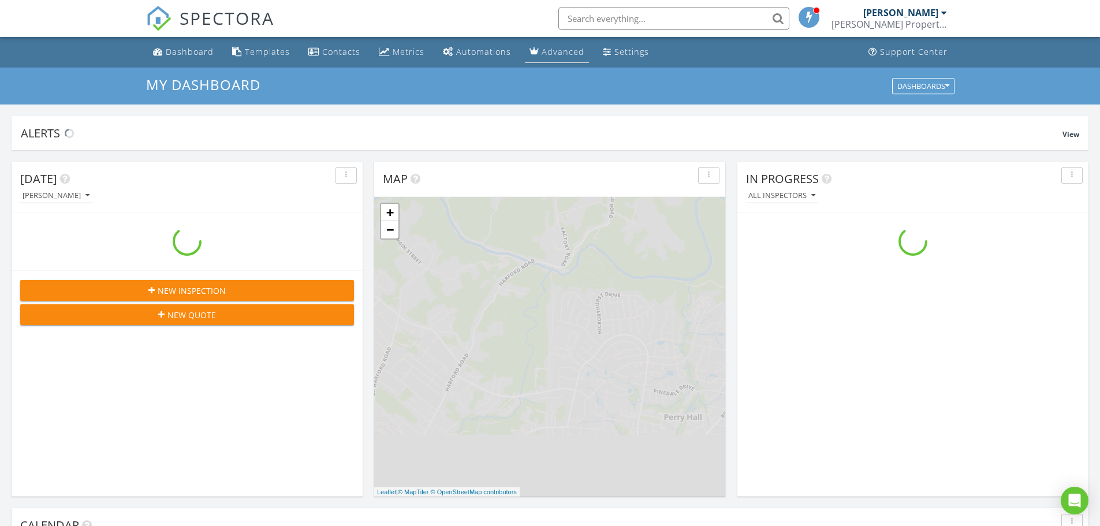
scroll to position [1069, 1118]
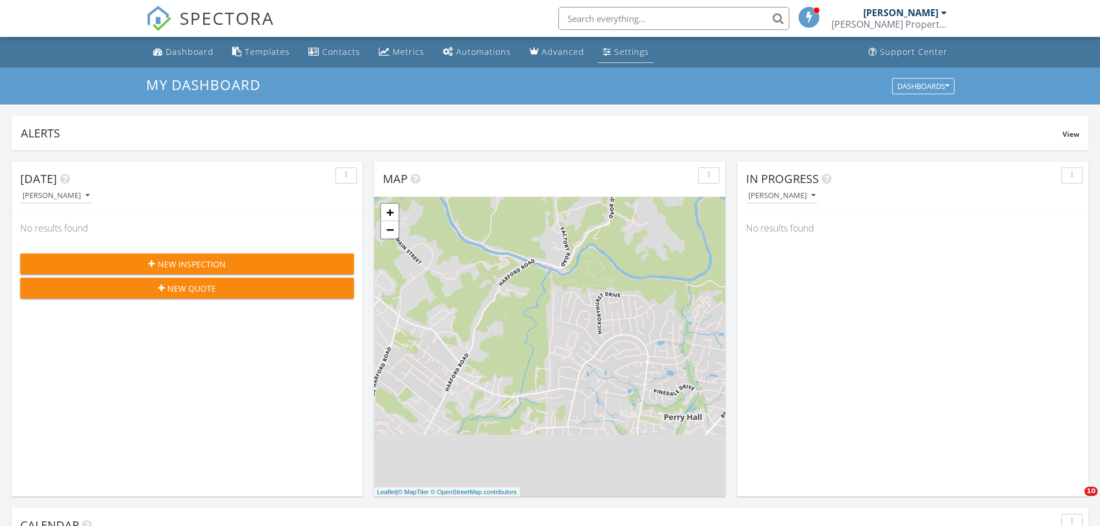
click at [606, 47] on link "Settings" at bounding box center [625, 52] width 55 height 21
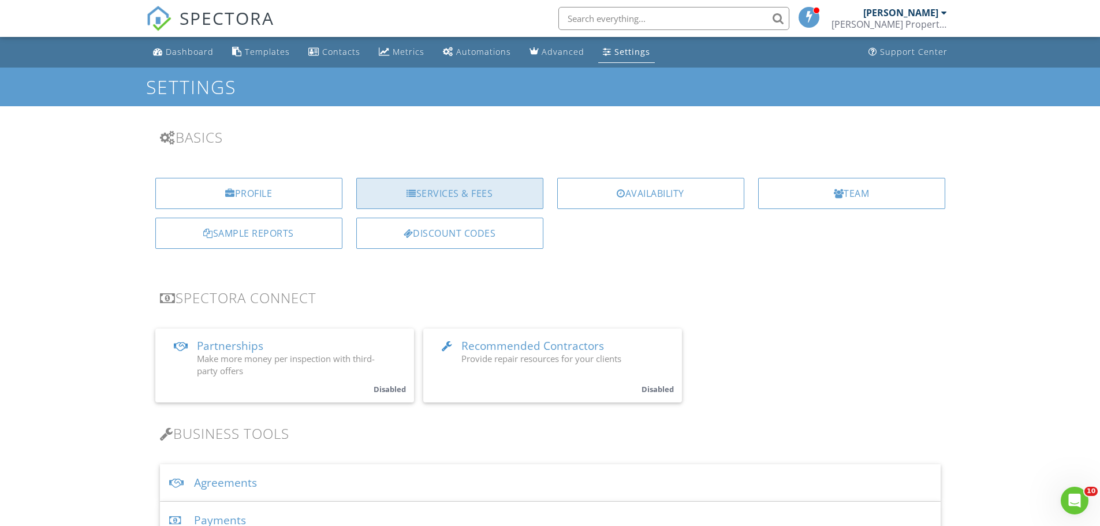
click at [455, 199] on div "Services & Fees" at bounding box center [449, 193] width 187 height 31
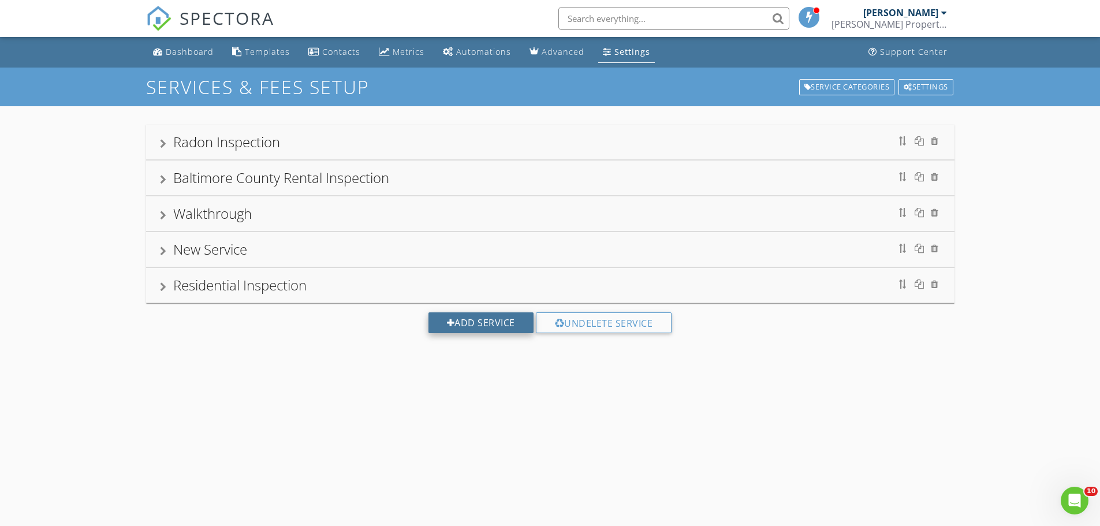
click at [453, 316] on div "Add Service" at bounding box center [481, 322] width 105 height 21
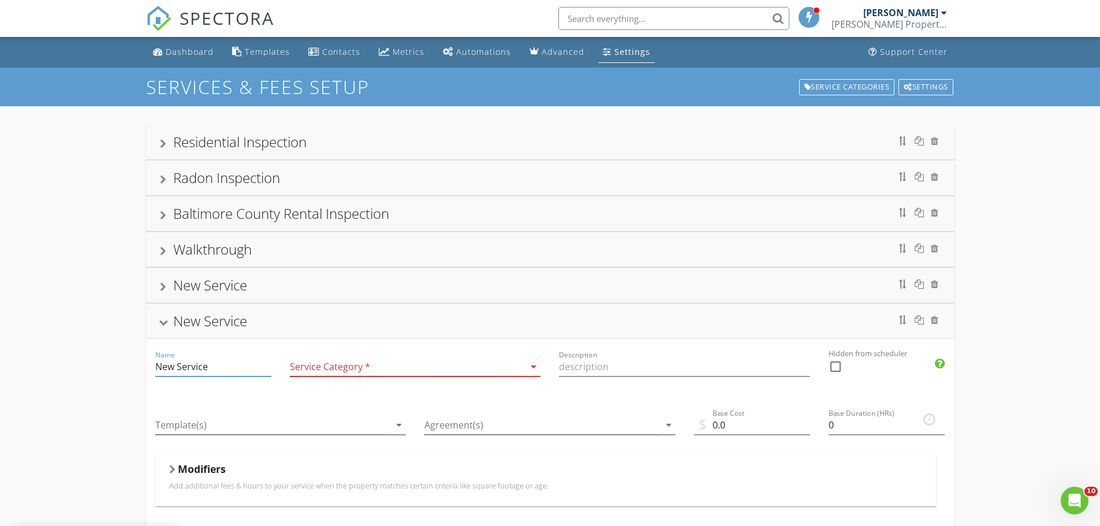
click at [229, 371] on input "New Service" at bounding box center [213, 367] width 116 height 19
type input "N"
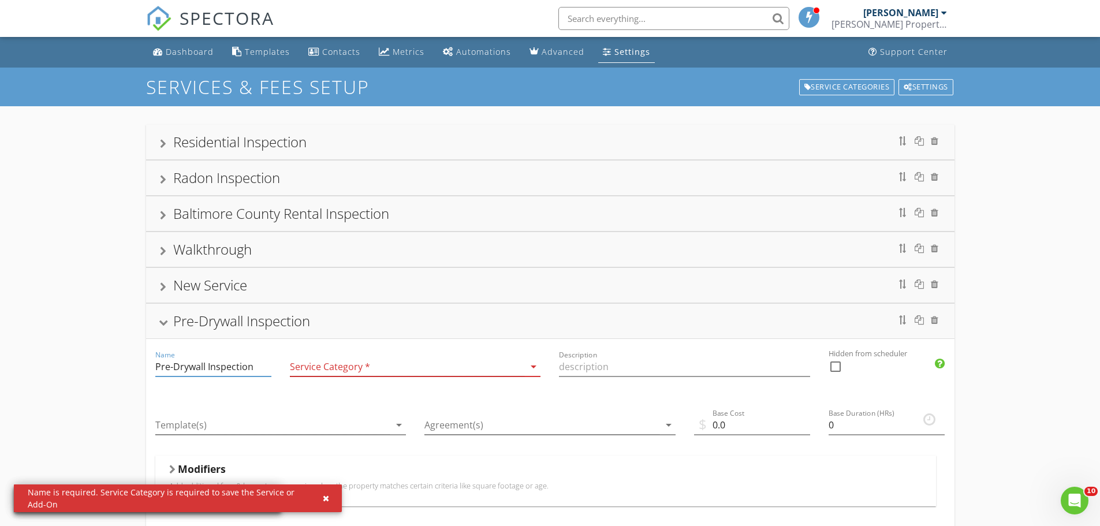
type input "Pre-Drywall Inspection"
click at [341, 364] on div at bounding box center [407, 367] width 235 height 19
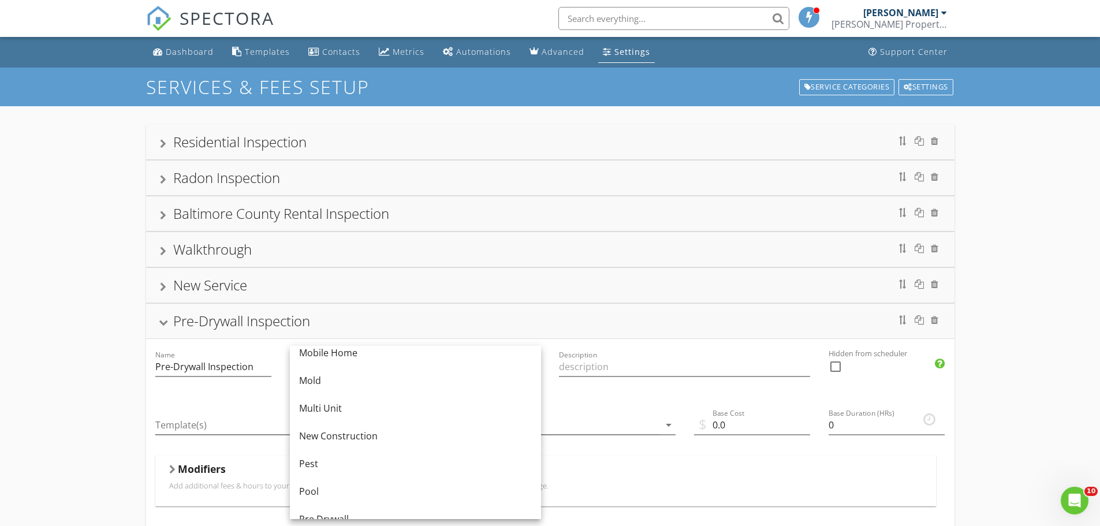
scroll to position [347, 0]
click at [349, 385] on div "New Construction" at bounding box center [415, 378] width 233 height 28
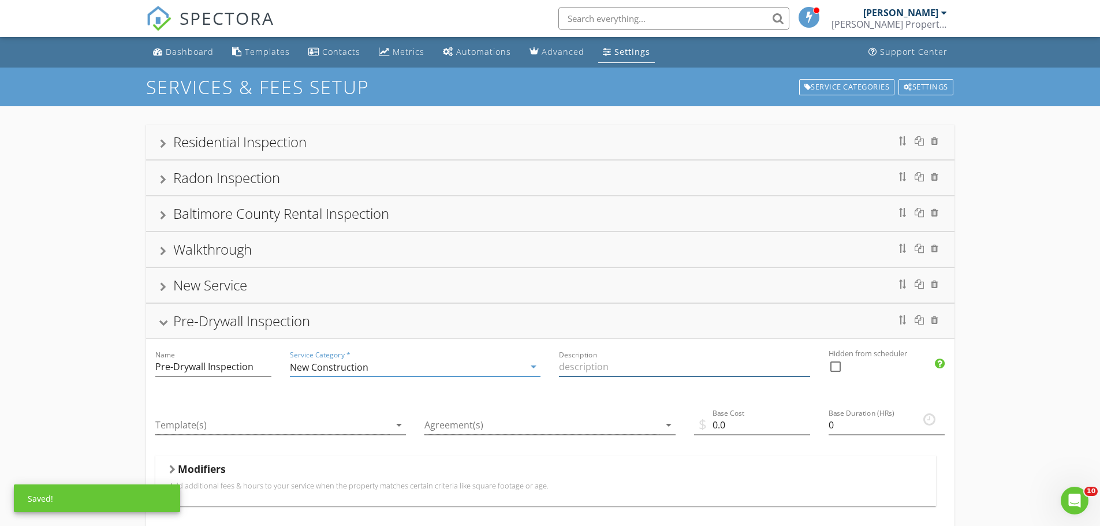
click at [605, 367] on input "Description" at bounding box center [684, 367] width 251 height 19
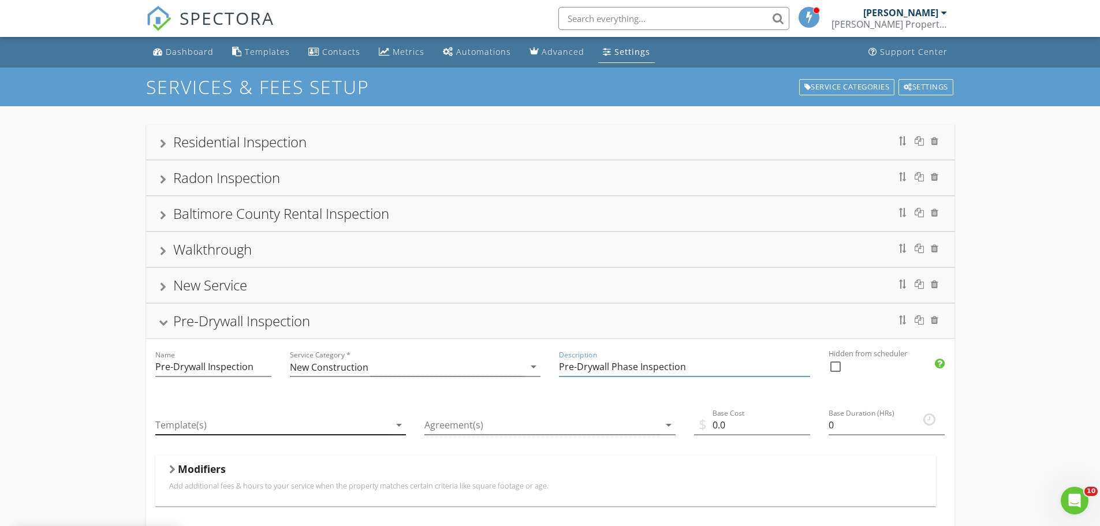
type input "Pre-Drywall Phase Inspection"
click at [185, 427] on div at bounding box center [272, 425] width 235 height 19
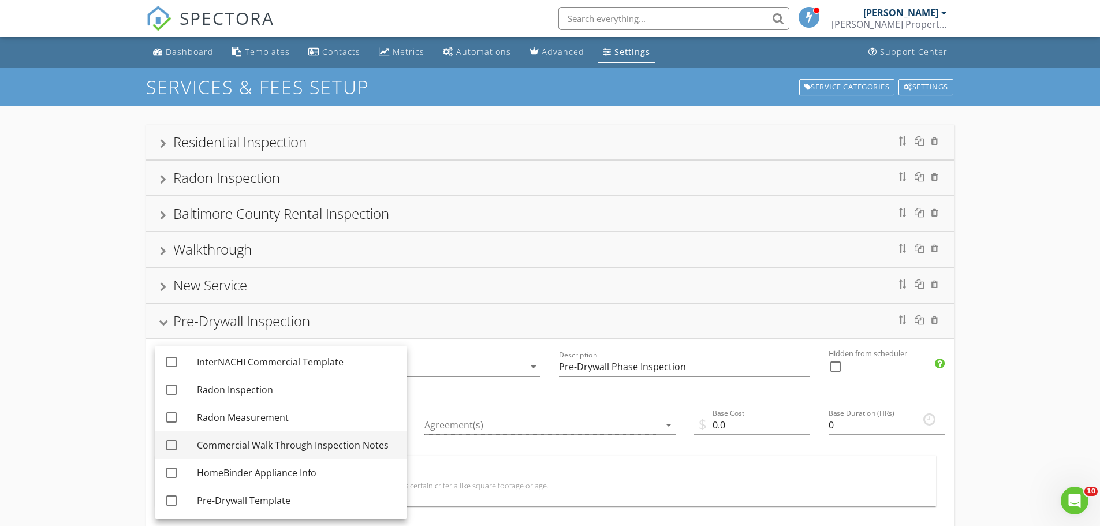
scroll to position [58, 0]
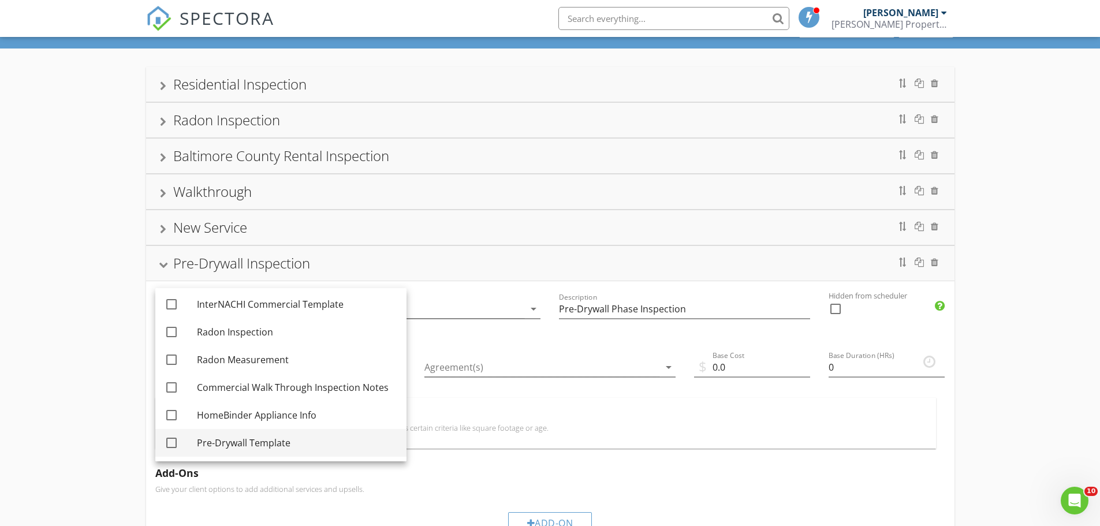
click at [171, 447] on div at bounding box center [172, 443] width 20 height 20
checkbox input "true"
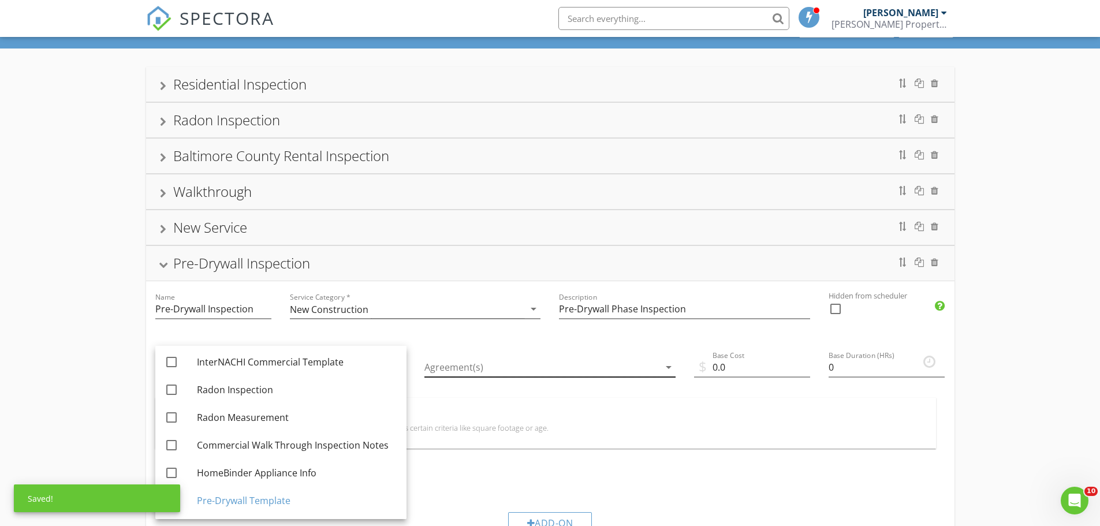
click at [466, 366] on div at bounding box center [542, 367] width 235 height 19
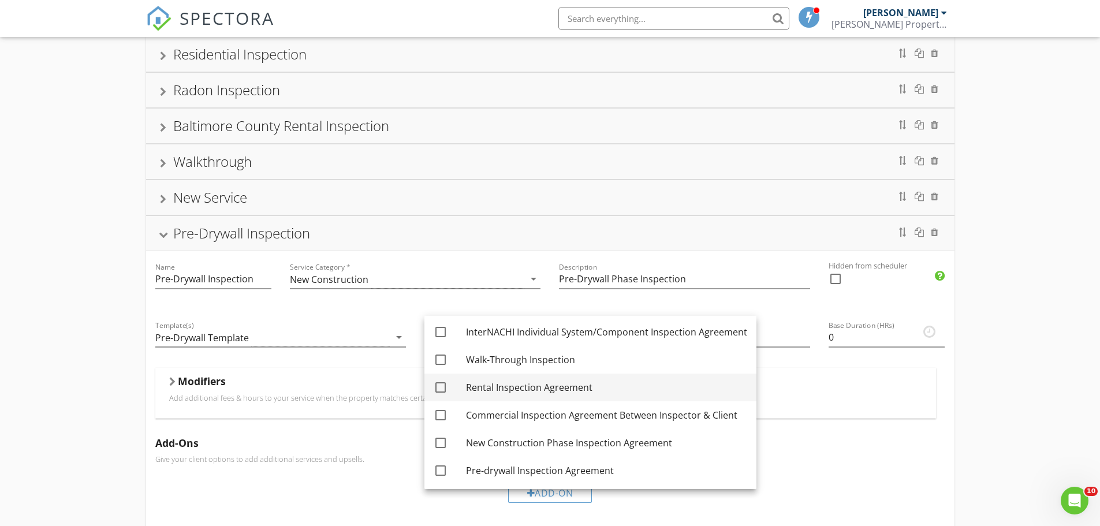
scroll to position [116, 0]
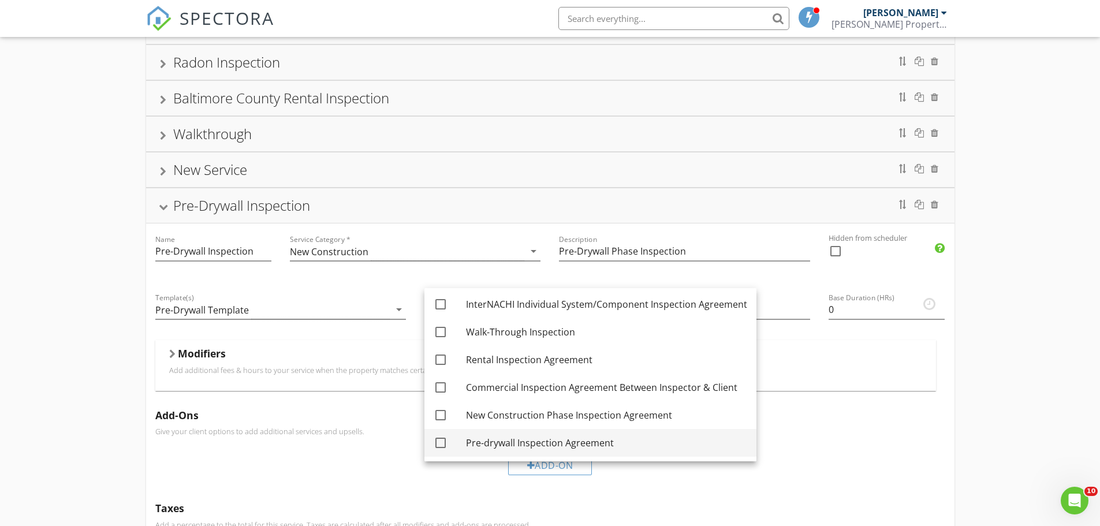
click at [441, 442] on div at bounding box center [441, 443] width 20 height 20
checkbox input "true"
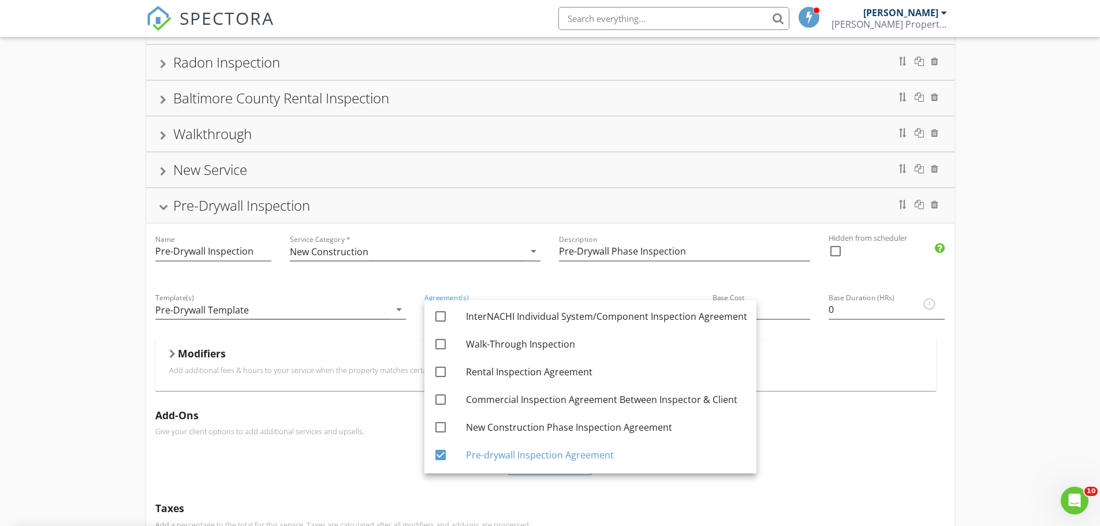
click at [849, 358] on div "Modifiers" at bounding box center [545, 356] width 753 height 18
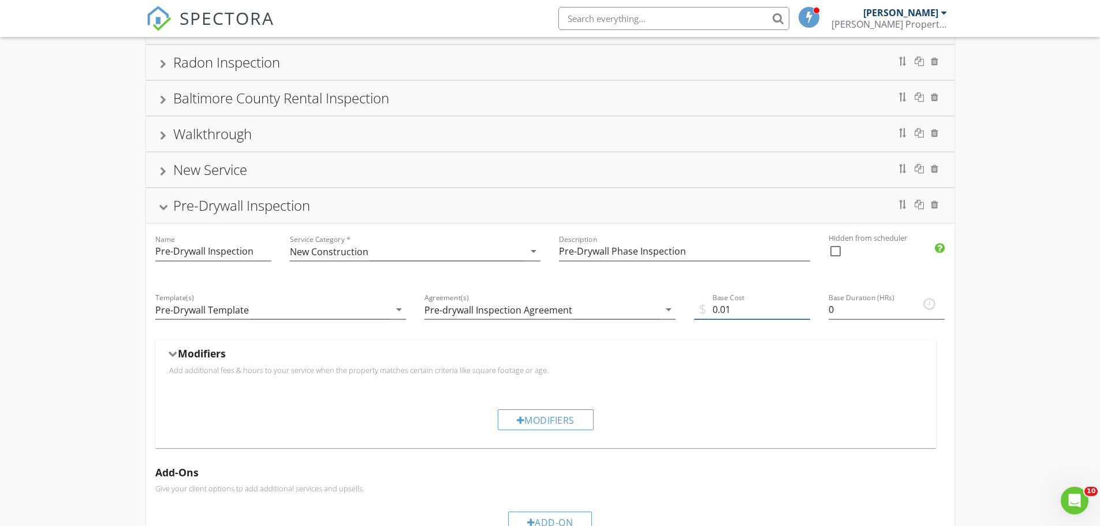
click at [805, 306] on input "0.01" at bounding box center [752, 309] width 116 height 19
click at [805, 306] on input "0.02" at bounding box center [752, 309] width 116 height 19
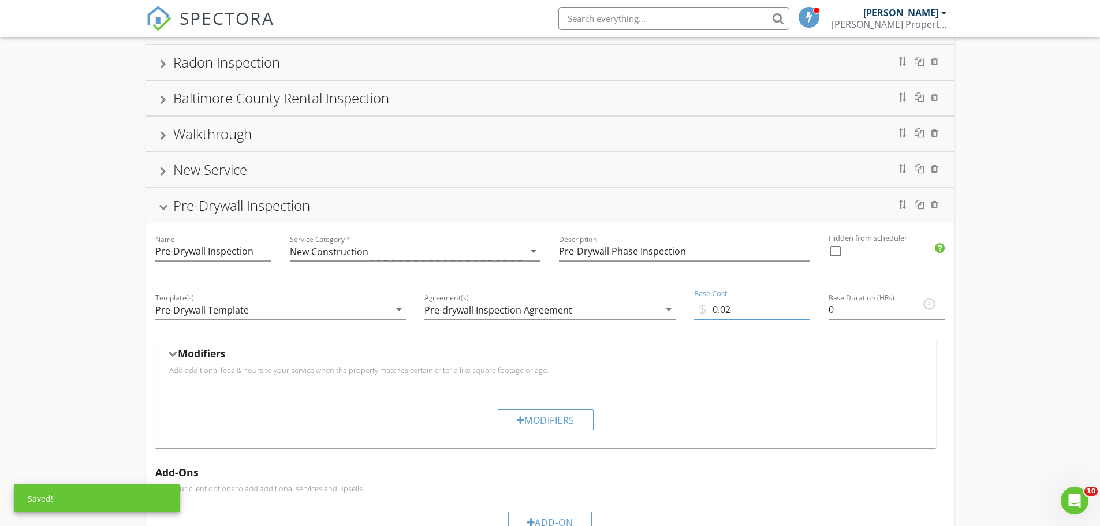
drag, startPoint x: 747, startPoint y: 307, endPoint x: 695, endPoint y: 308, distance: 51.4
click at [695, 308] on input "0.02" at bounding box center [752, 309] width 116 height 19
type input "450"
click at [853, 310] on input "0" at bounding box center [887, 309] width 116 height 19
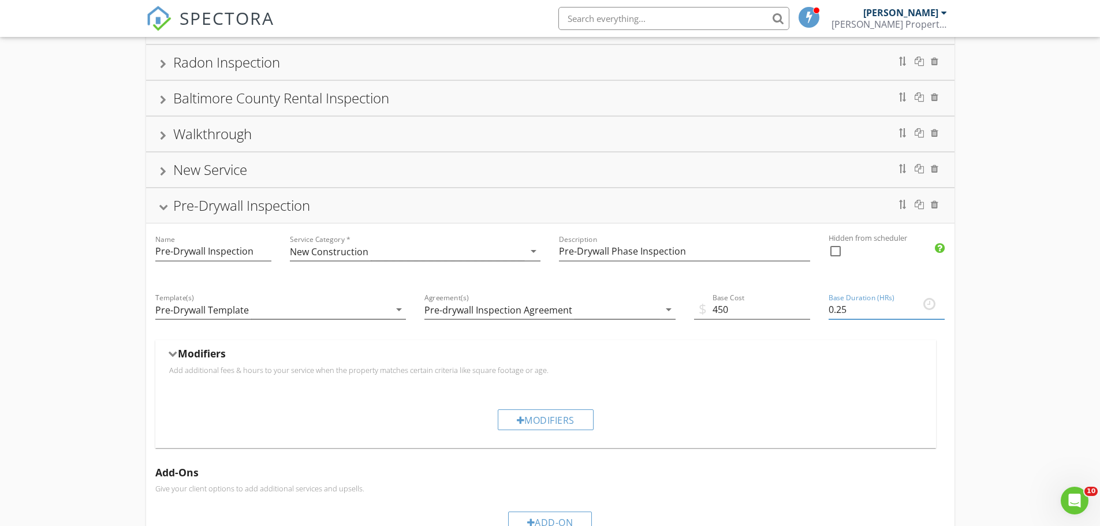
click at [938, 306] on input "0.25" at bounding box center [887, 309] width 116 height 19
click at [939, 306] on input "0.5" at bounding box center [887, 309] width 116 height 19
click at [939, 306] on input "0.75" at bounding box center [887, 309] width 116 height 19
click at [939, 306] on input "1" at bounding box center [887, 309] width 116 height 19
click at [939, 306] on input "1.25" at bounding box center [887, 309] width 116 height 19
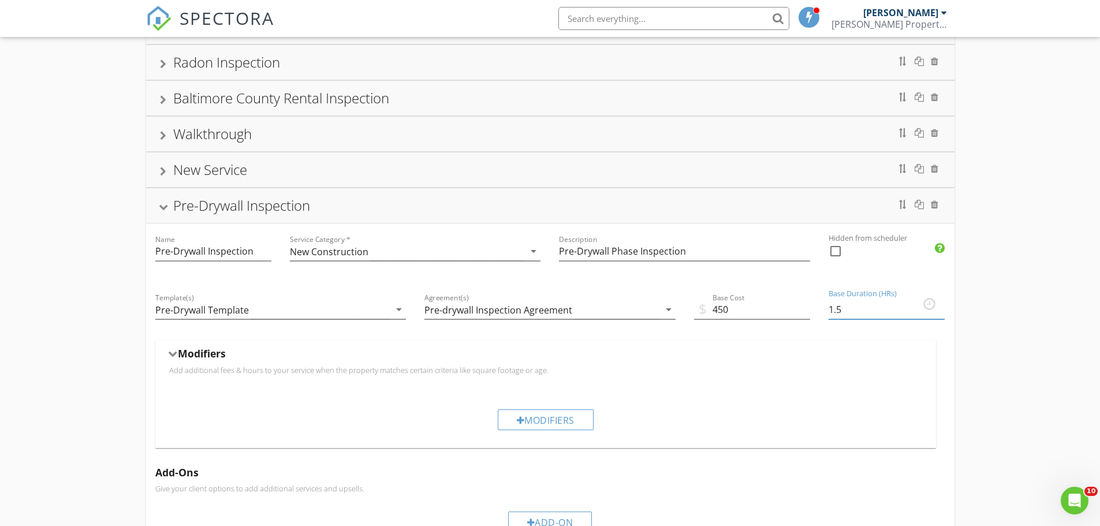
click at [939, 306] on input "1.5" at bounding box center [887, 309] width 116 height 19
click at [939, 306] on input "1.75" at bounding box center [887, 309] width 116 height 19
click at [939, 306] on input "2" at bounding box center [887, 309] width 116 height 19
click at [939, 306] on input "2.25" at bounding box center [887, 309] width 116 height 19
click at [939, 306] on input "2.5" at bounding box center [887, 309] width 116 height 19
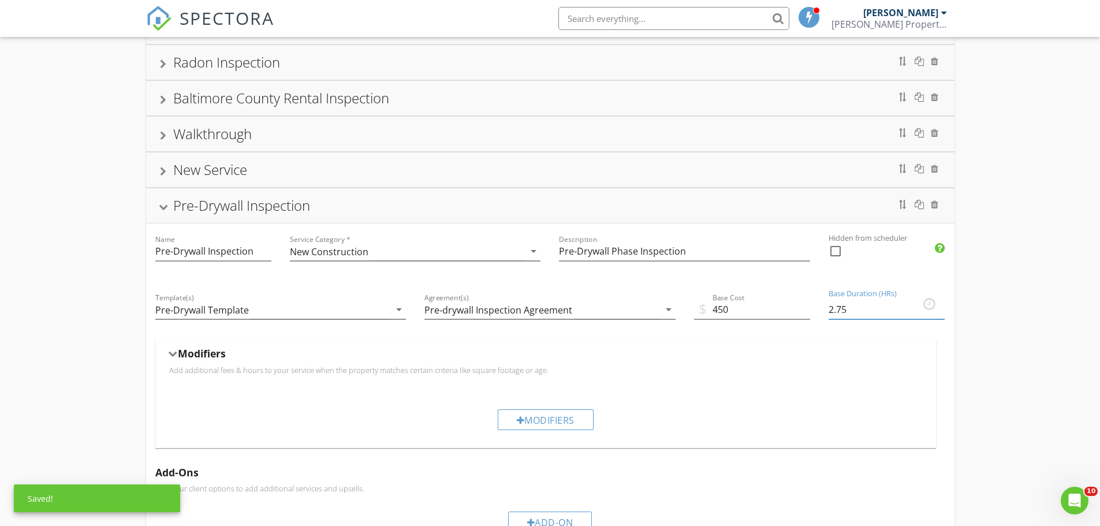
click at [939, 306] on input "2.75" at bounding box center [887, 309] width 116 height 19
type input "3"
click at [939, 306] on input "3" at bounding box center [887, 309] width 116 height 19
click at [859, 369] on p "Add additional fees & hours to your service when the property matches certain c…" at bounding box center [545, 370] width 753 height 9
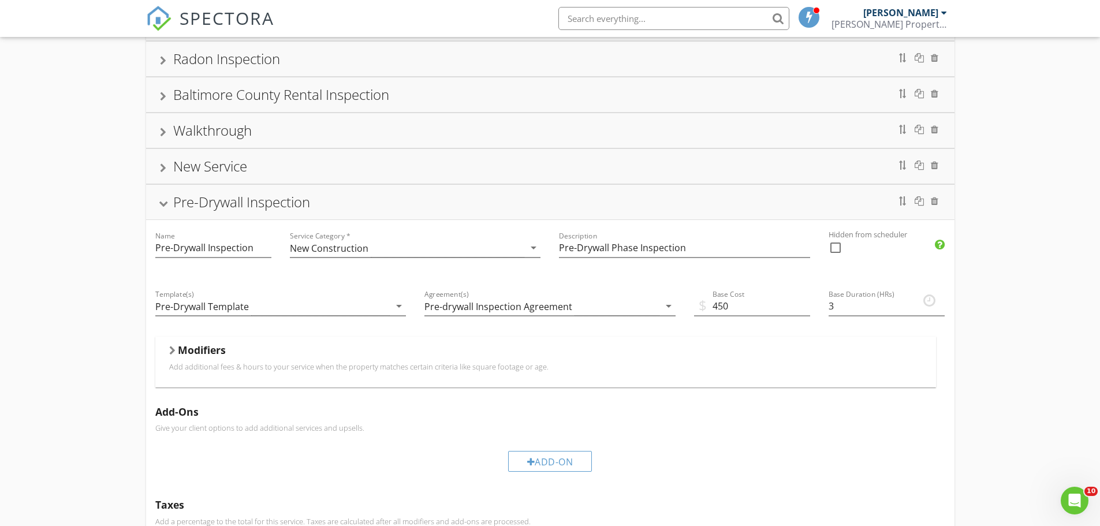
scroll to position [173, 0]
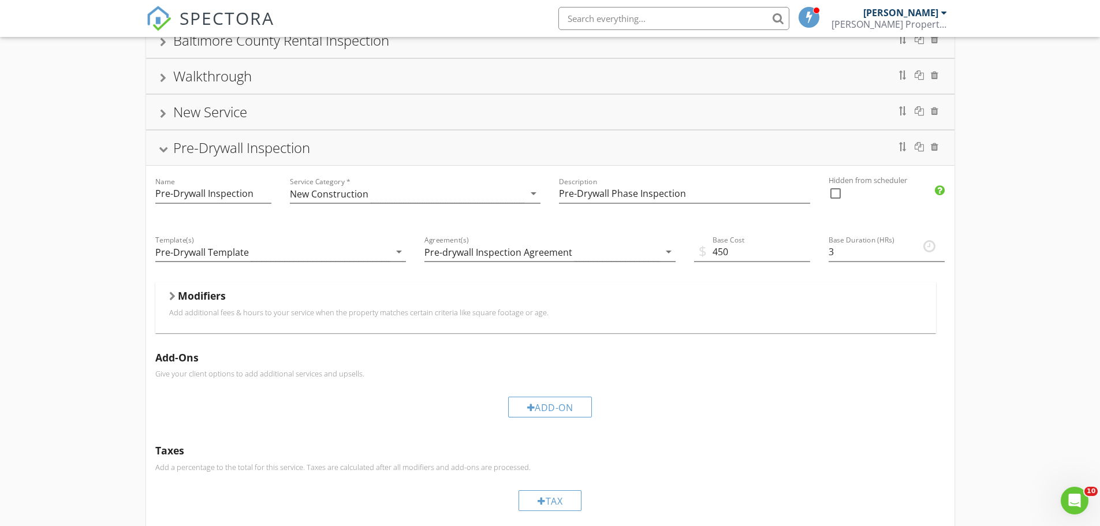
click at [209, 301] on h5 "Modifiers" at bounding box center [202, 296] width 48 height 12
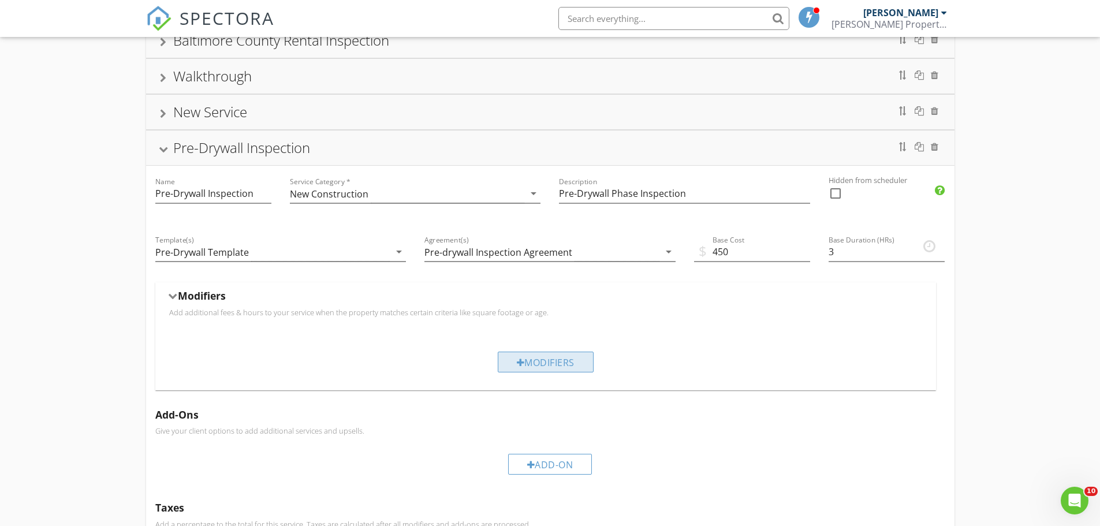
click at [523, 366] on div "Modifiers" at bounding box center [546, 362] width 96 height 21
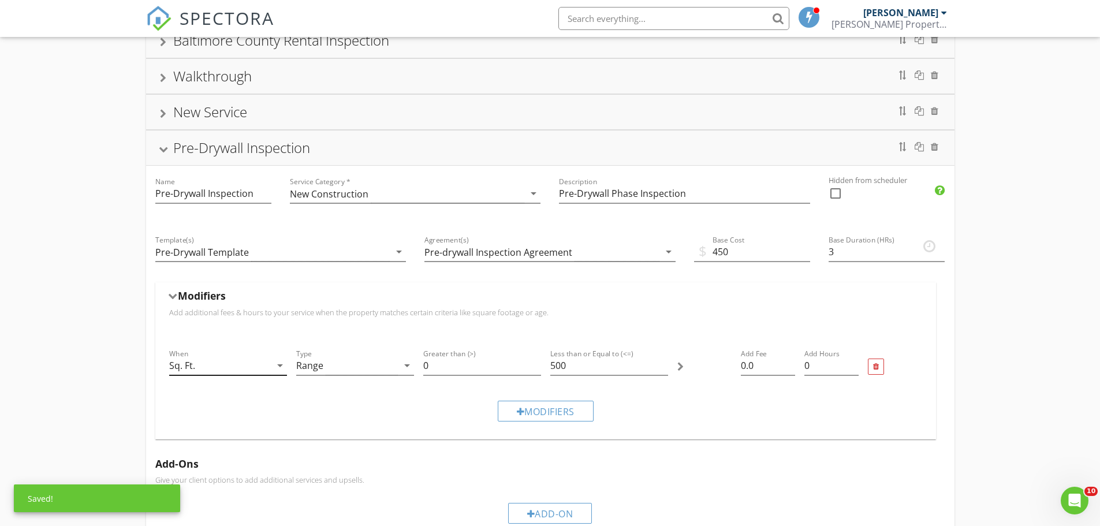
click at [281, 367] on icon "arrow_drop_down" at bounding box center [280, 366] width 14 height 14
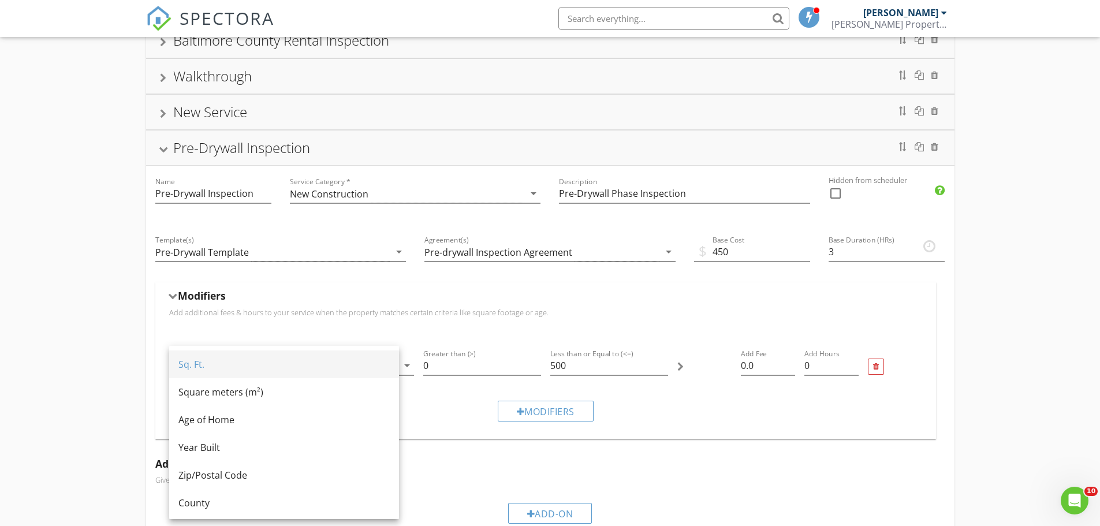
click at [218, 372] on div "Sq. Ft." at bounding box center [283, 365] width 211 height 28
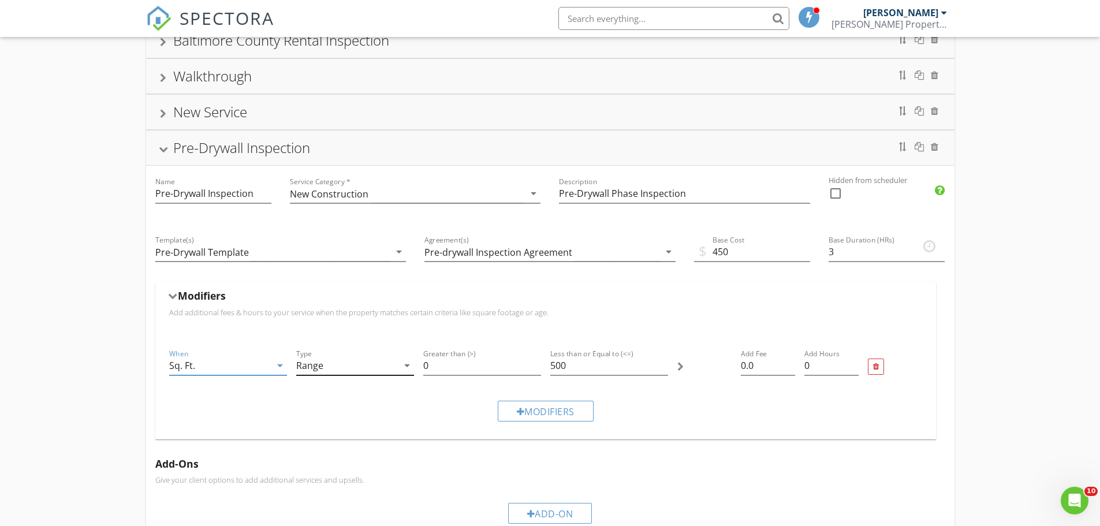
click at [408, 366] on icon "arrow_drop_down" at bounding box center [407, 366] width 14 height 14
click at [367, 403] on div "Per Unit" at bounding box center [355, 403] width 99 height 14
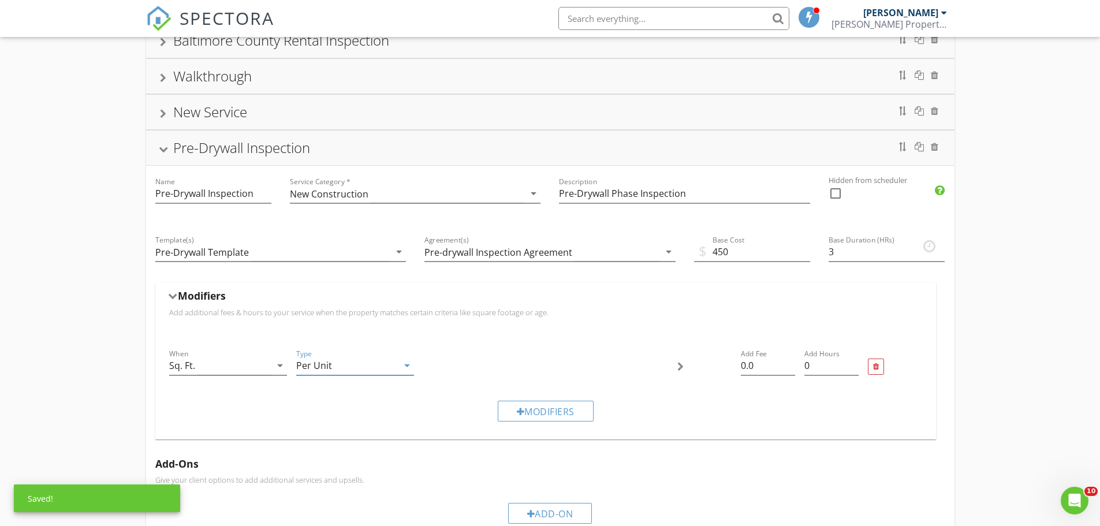
click at [403, 369] on icon "arrow_drop_down" at bounding box center [407, 366] width 14 height 14
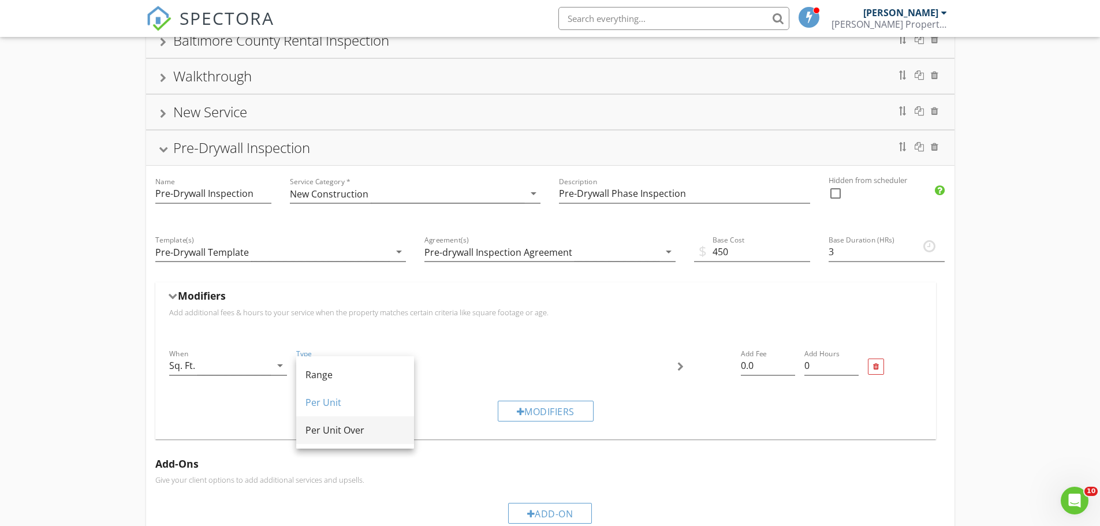
click at [352, 433] on div "Per Unit Over" at bounding box center [355, 430] width 99 height 14
type input "0.0"
click at [448, 369] on input "0" at bounding box center [482, 365] width 118 height 19
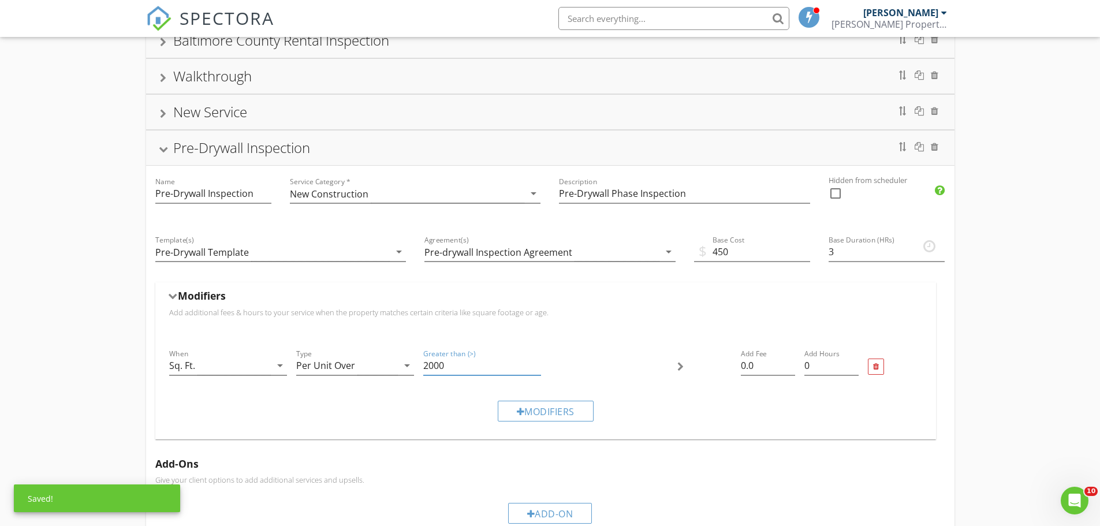
type input "2000"
click at [650, 374] on div at bounding box center [609, 367] width 127 height 49
click at [790, 360] on input "0.01" at bounding box center [768, 365] width 54 height 19
click at [790, 360] on input "0.02" at bounding box center [768, 365] width 54 height 19
click at [790, 360] on input "0.03" at bounding box center [768, 365] width 54 height 19
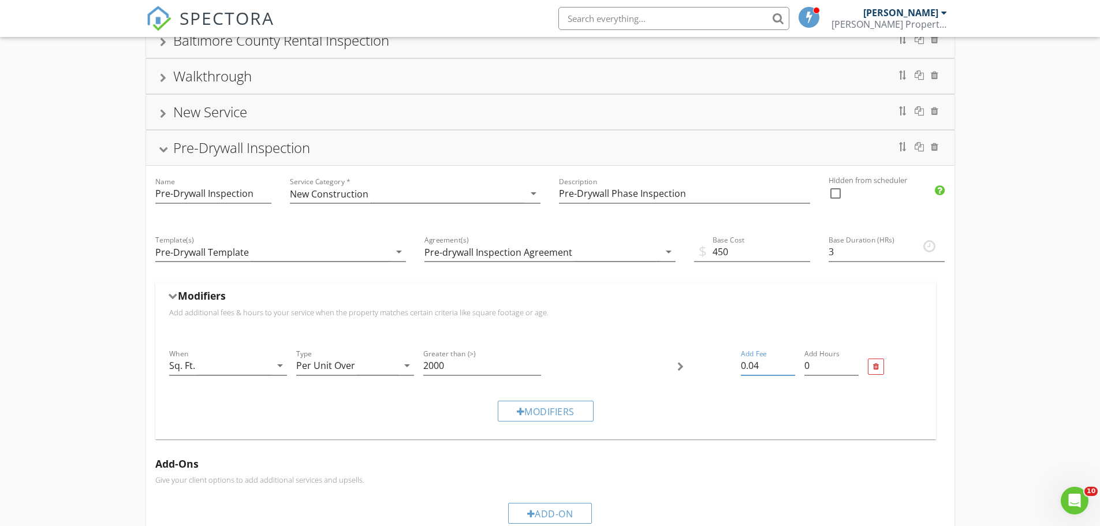
click at [790, 360] on input "0.04" at bounding box center [768, 365] width 54 height 19
click at [790, 360] on input "0.05" at bounding box center [768, 365] width 54 height 19
click at [790, 360] on input "0.06" at bounding box center [768, 365] width 54 height 19
click at [790, 360] on input "0.07" at bounding box center [768, 365] width 54 height 19
click at [790, 360] on input "0.08" at bounding box center [768, 365] width 54 height 19
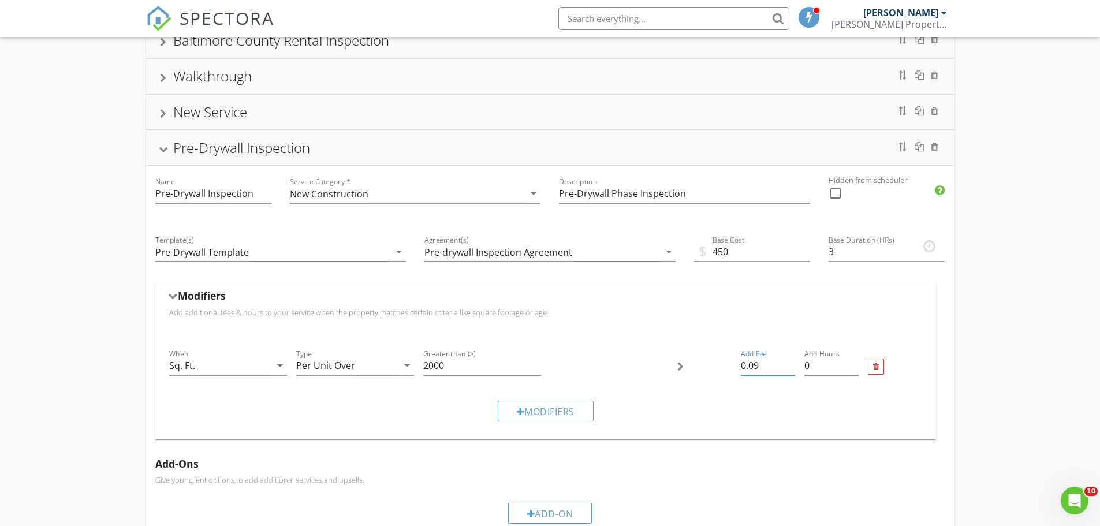
click at [790, 360] on input "0.09" at bounding box center [768, 365] width 54 height 19
click at [790, 360] on input "0.1" at bounding box center [768, 365] width 54 height 19
type input "0.11"
click at [789, 363] on input "0.11" at bounding box center [768, 365] width 54 height 19
click at [877, 367] on div at bounding box center [876, 367] width 6 height 8
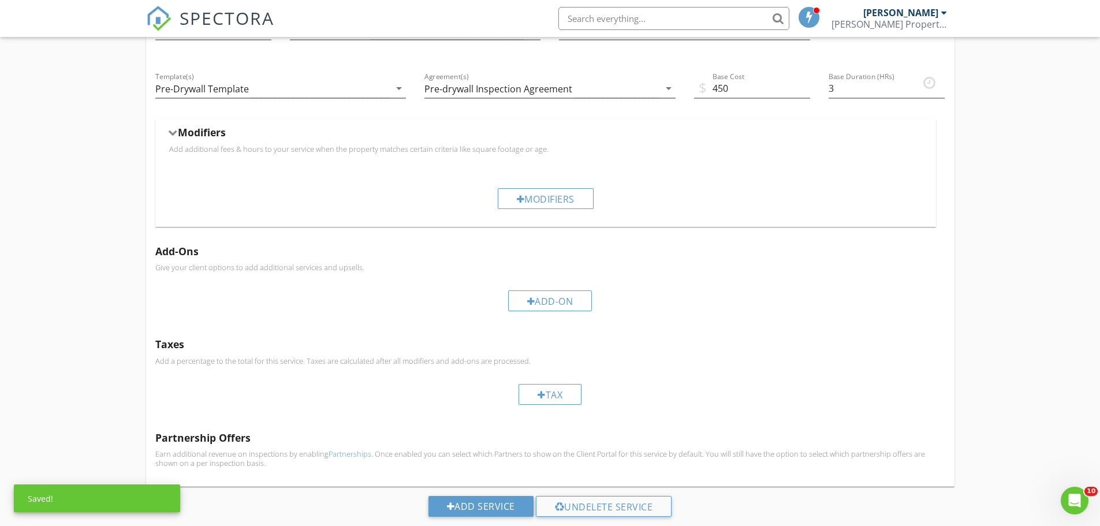
scroll to position [364, 0]
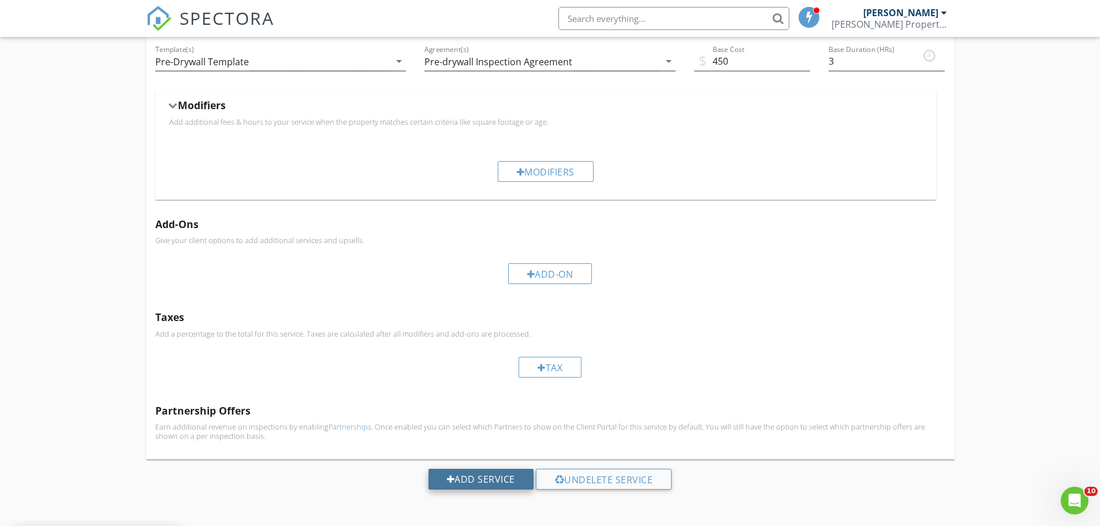
click at [496, 480] on div "Add Service" at bounding box center [481, 479] width 105 height 21
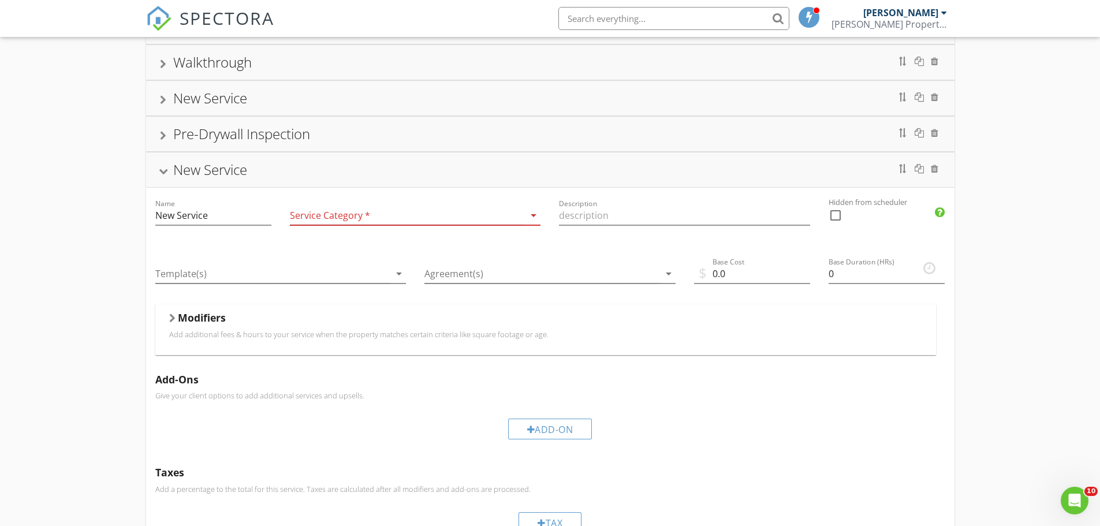
scroll to position [169, 0]
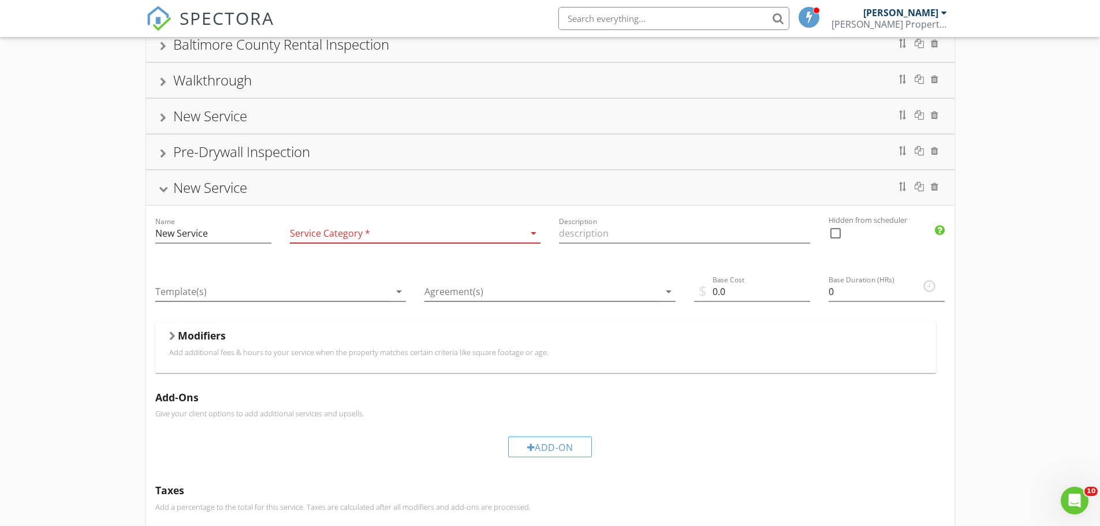
click at [532, 235] on icon "arrow_drop_down" at bounding box center [534, 233] width 14 height 14
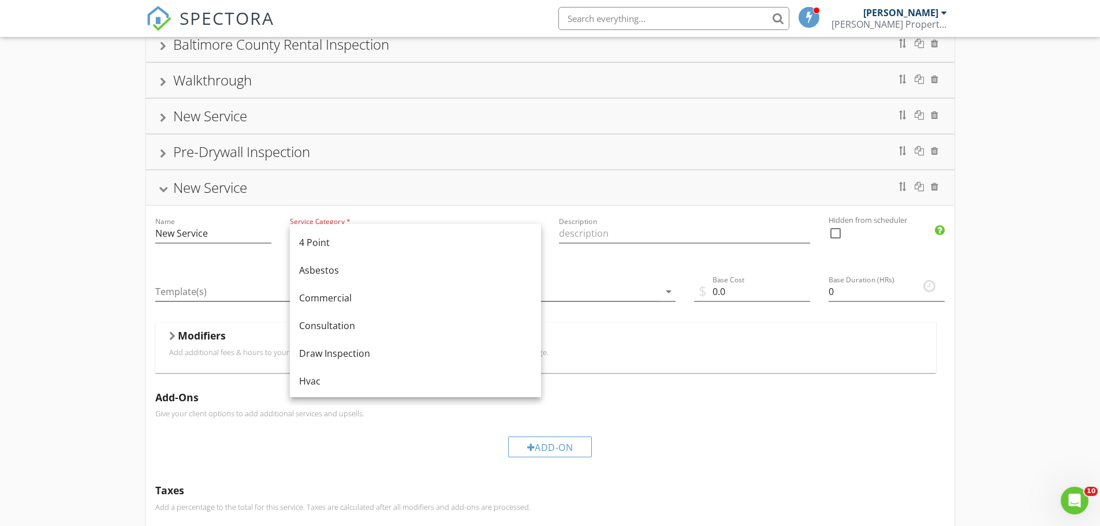
click at [806, 353] on p "Add additional fees & hours to your service when the property matches certain c…" at bounding box center [545, 352] width 753 height 9
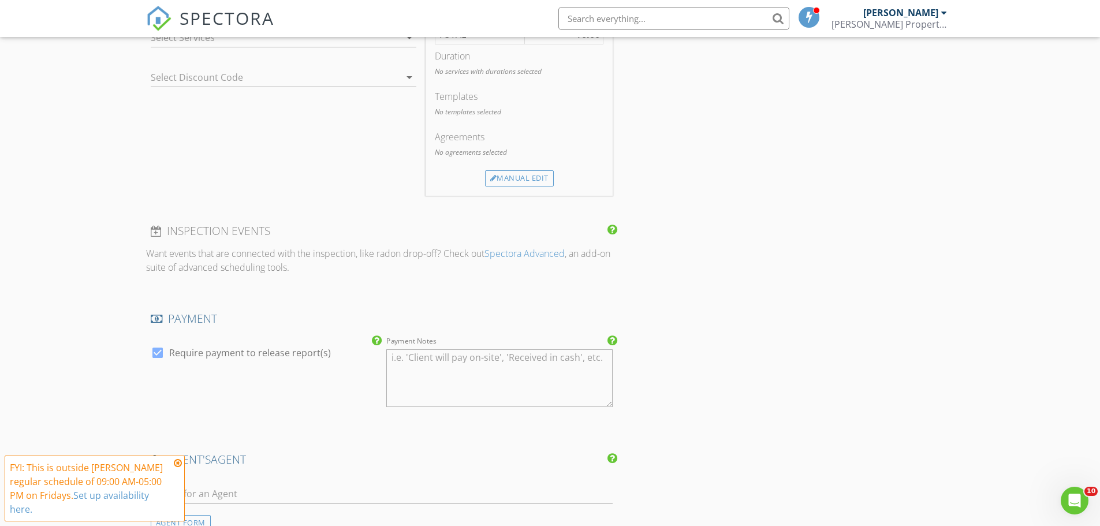
scroll to position [818, 0]
